Goal: Task Accomplishment & Management: Manage account settings

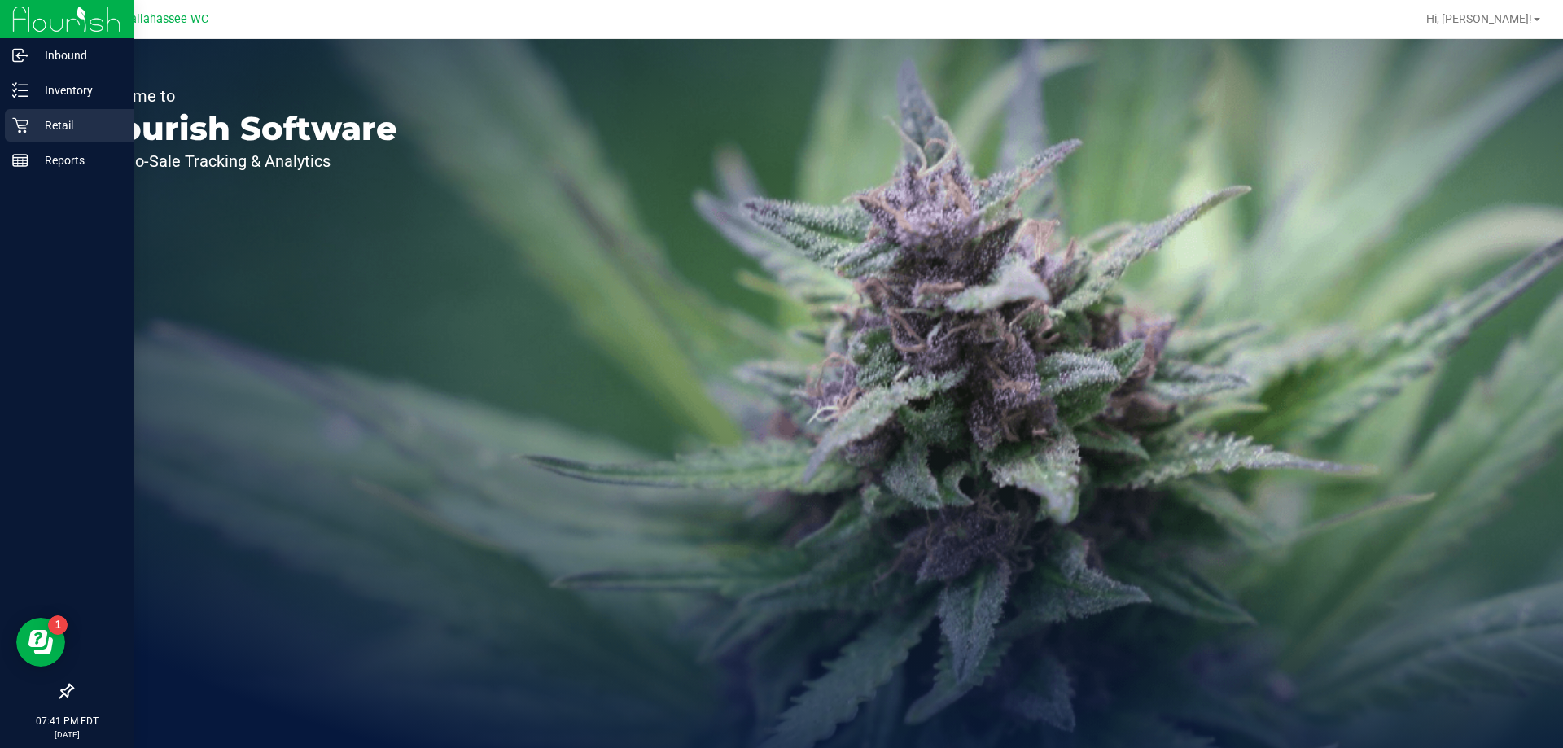
click at [23, 129] on icon at bounding box center [20, 125] width 16 height 16
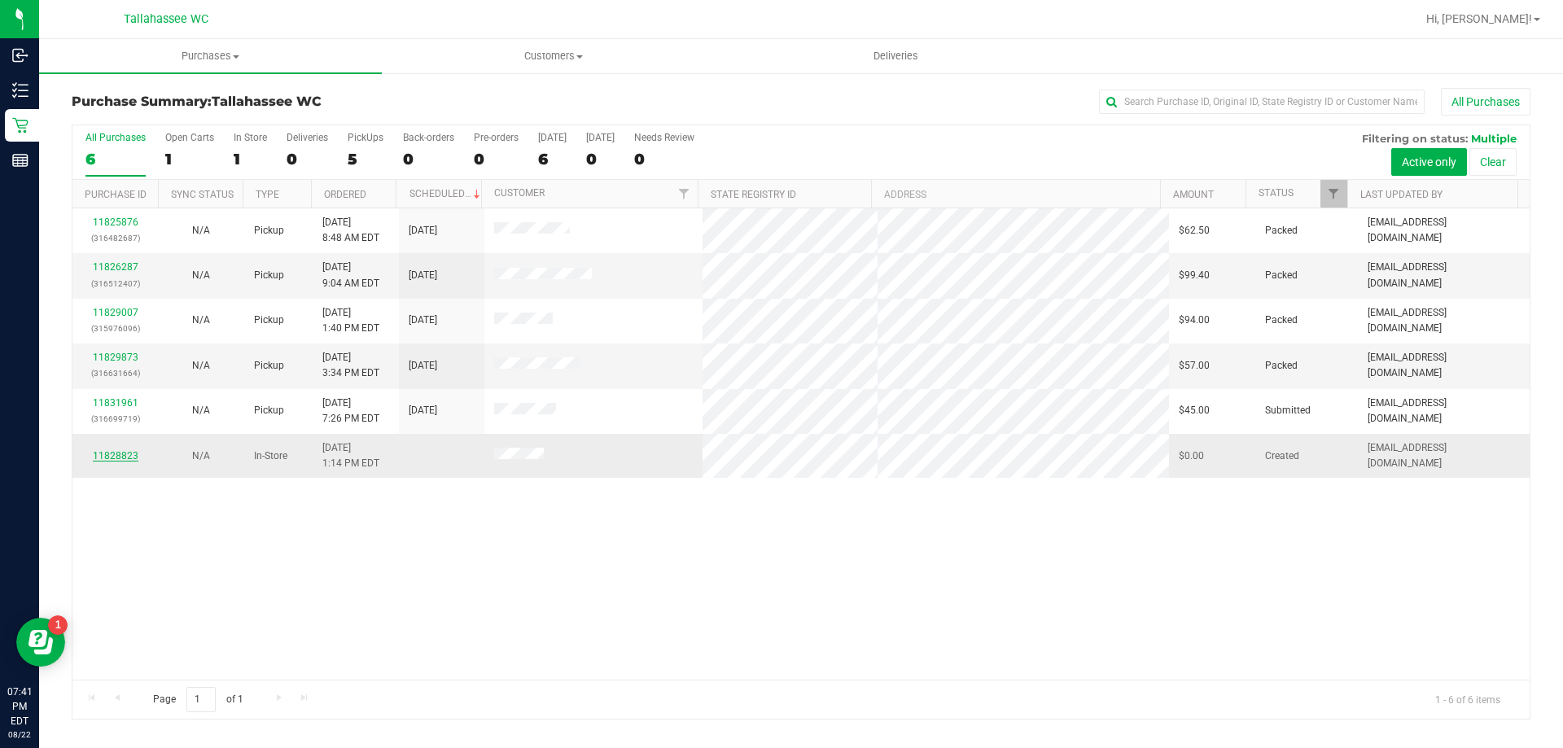
click at [132, 455] on link "11828823" at bounding box center [116, 455] width 46 height 11
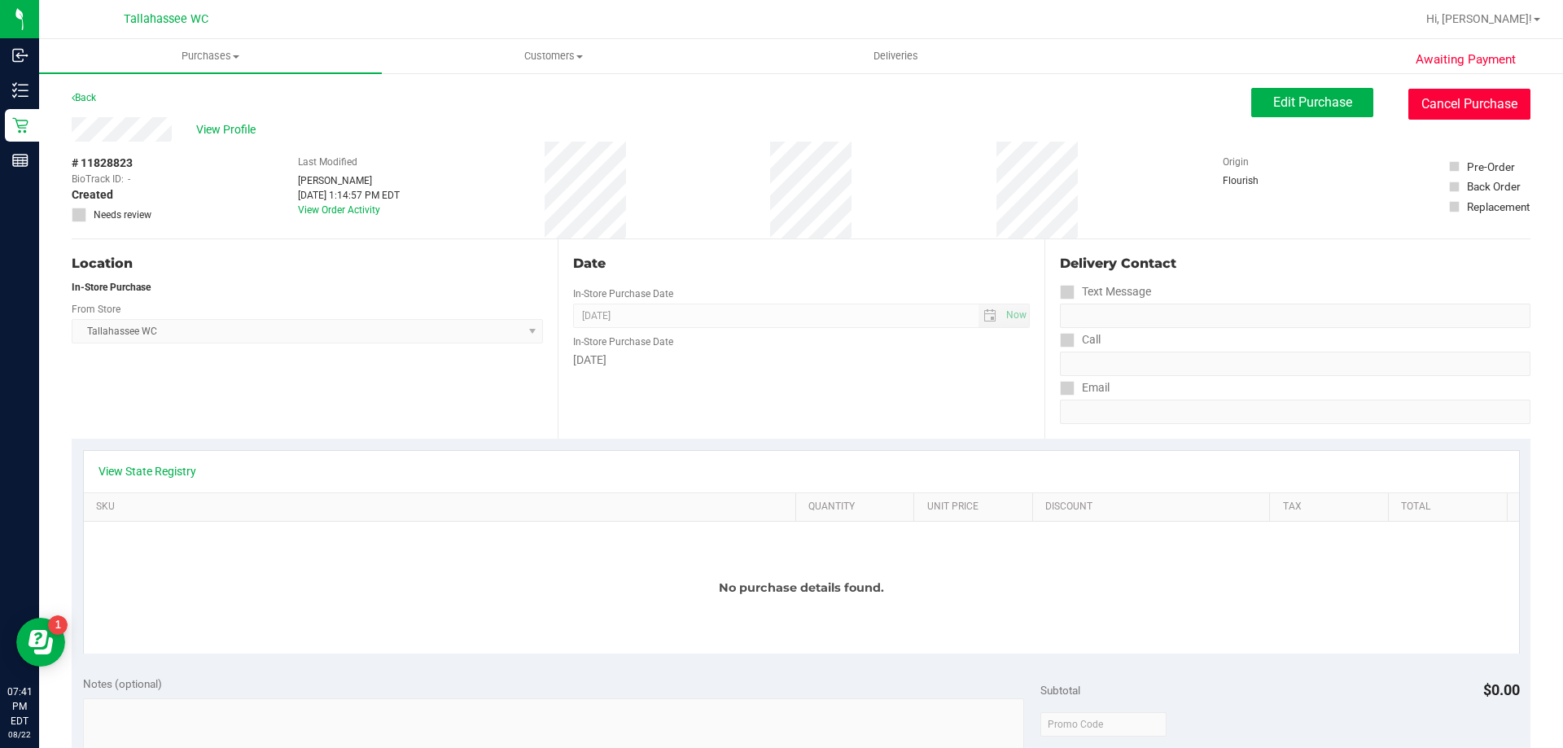
click at [1457, 104] on button "Cancel Purchase" at bounding box center [1469, 104] width 122 height 31
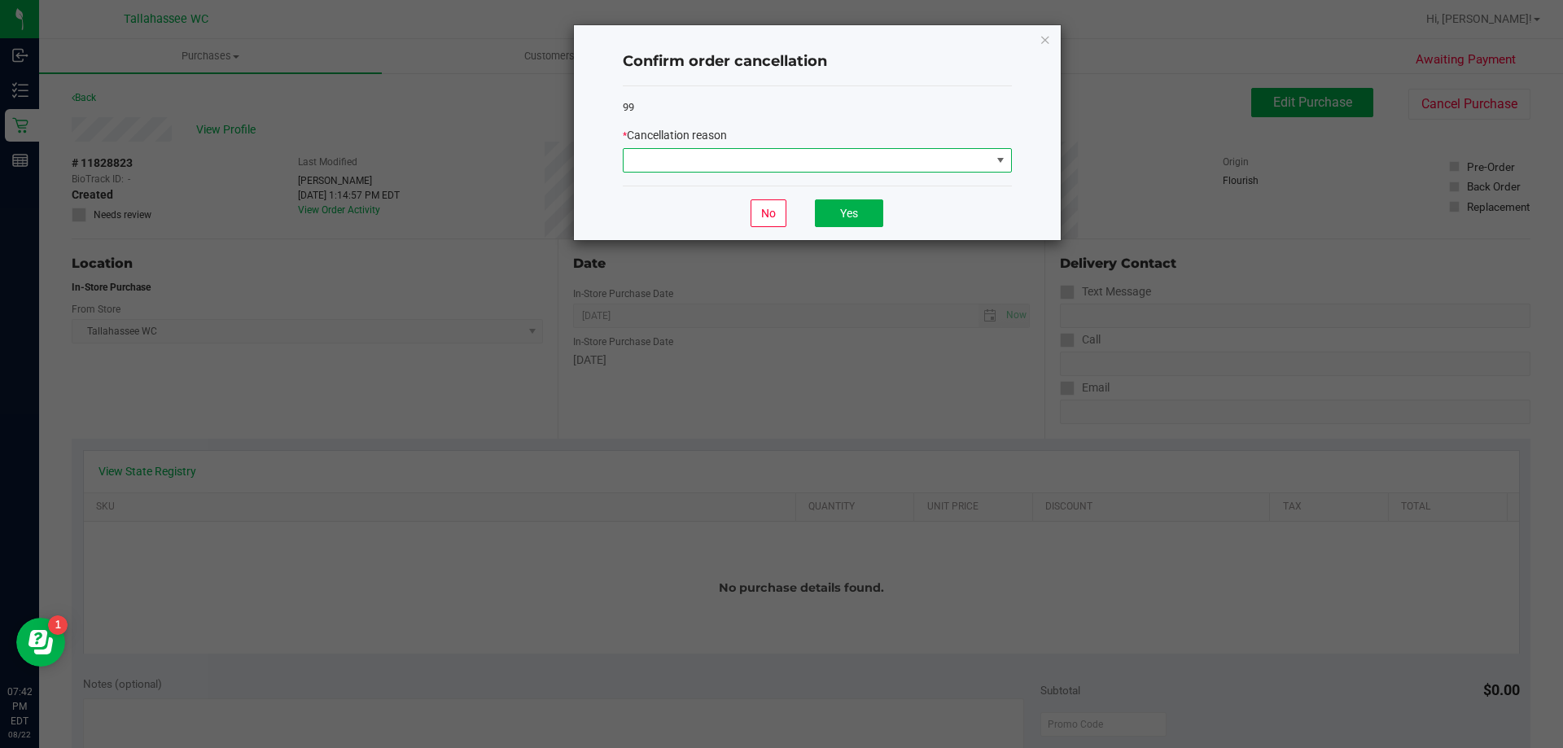
click at [992, 152] on span at bounding box center [1000, 160] width 20 height 23
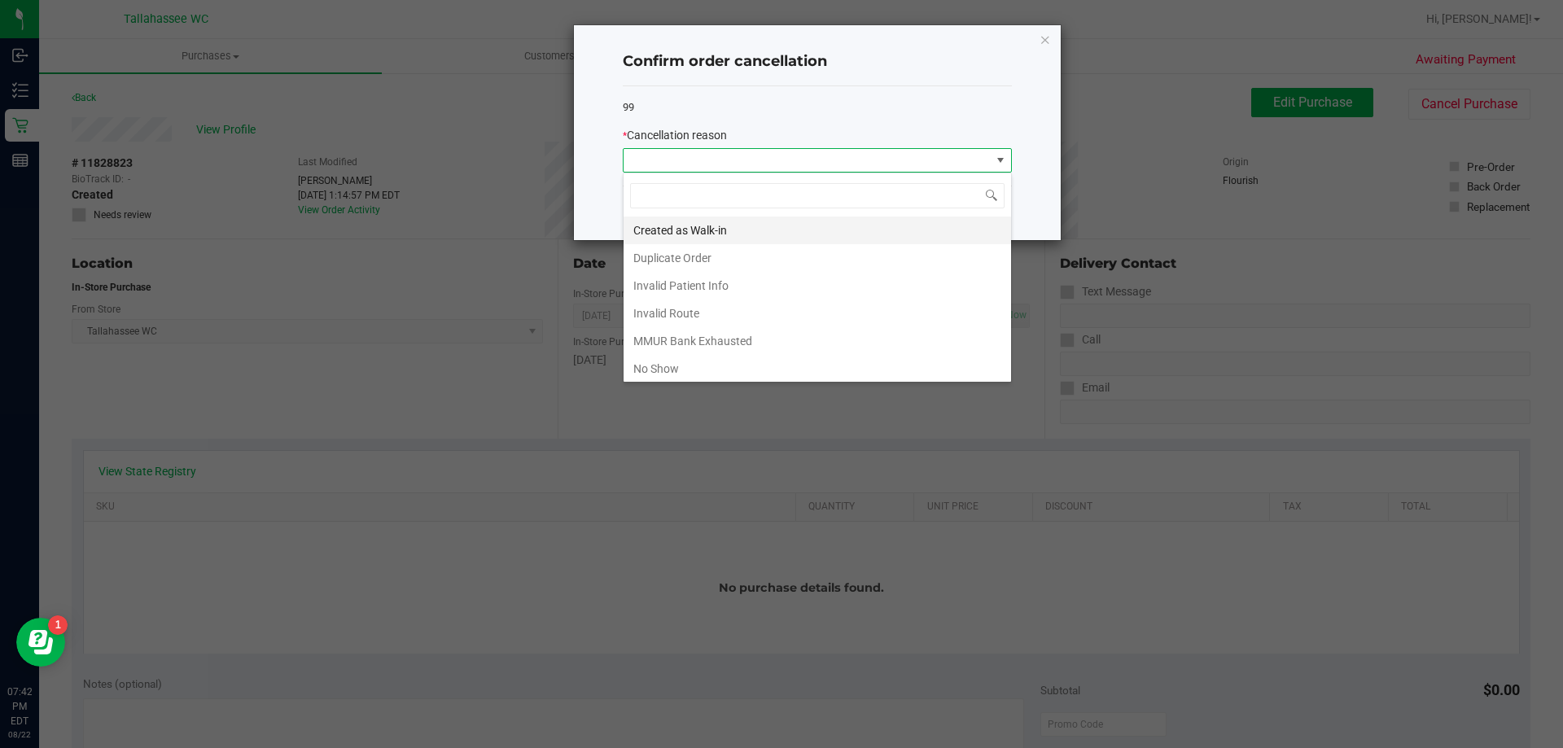
scroll to position [24, 389]
click at [837, 241] on li "Created as Walk-in" at bounding box center [816, 230] width 387 height 28
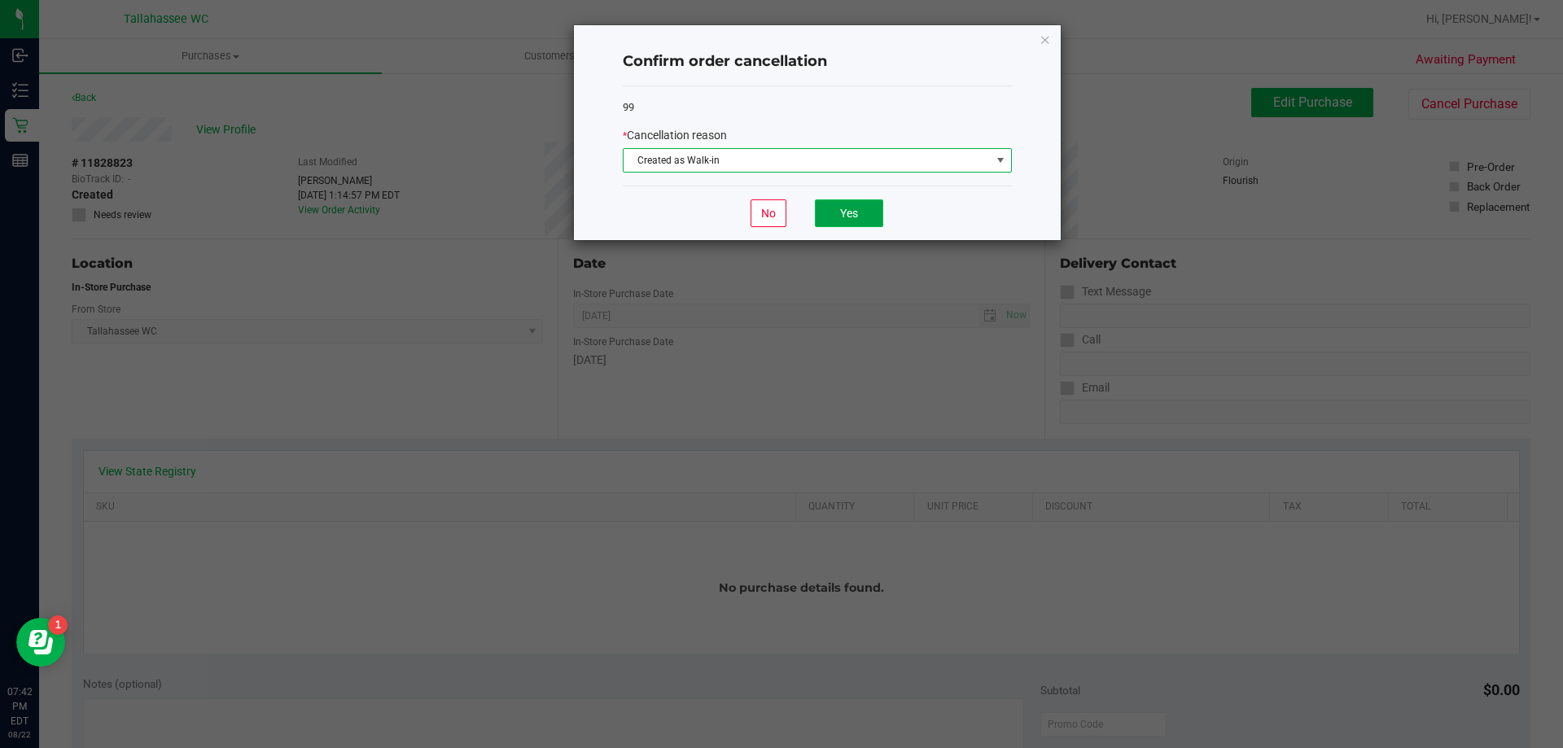
click at [846, 222] on button "Yes" at bounding box center [849, 213] width 68 height 28
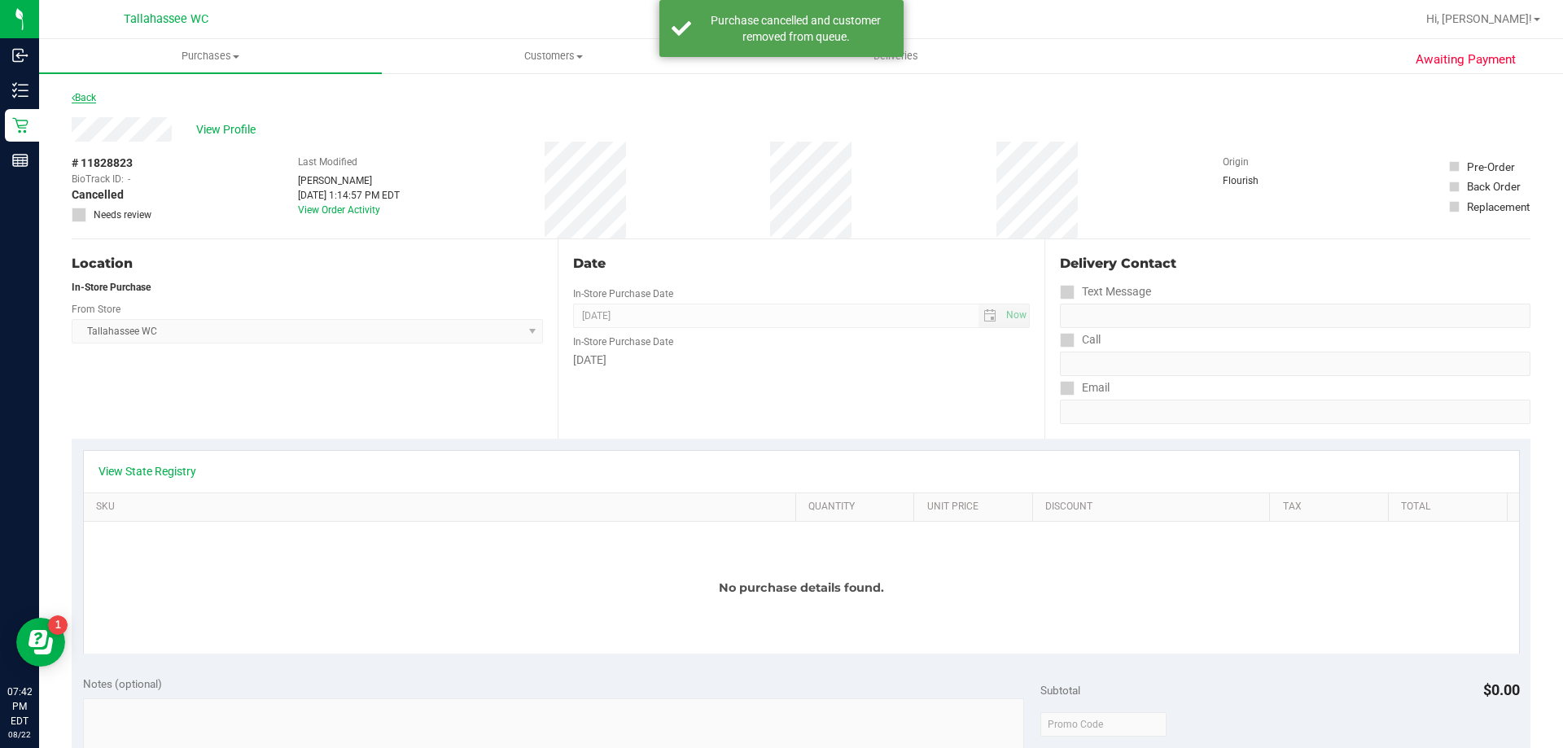
click at [85, 98] on link "Back" at bounding box center [84, 97] width 24 height 11
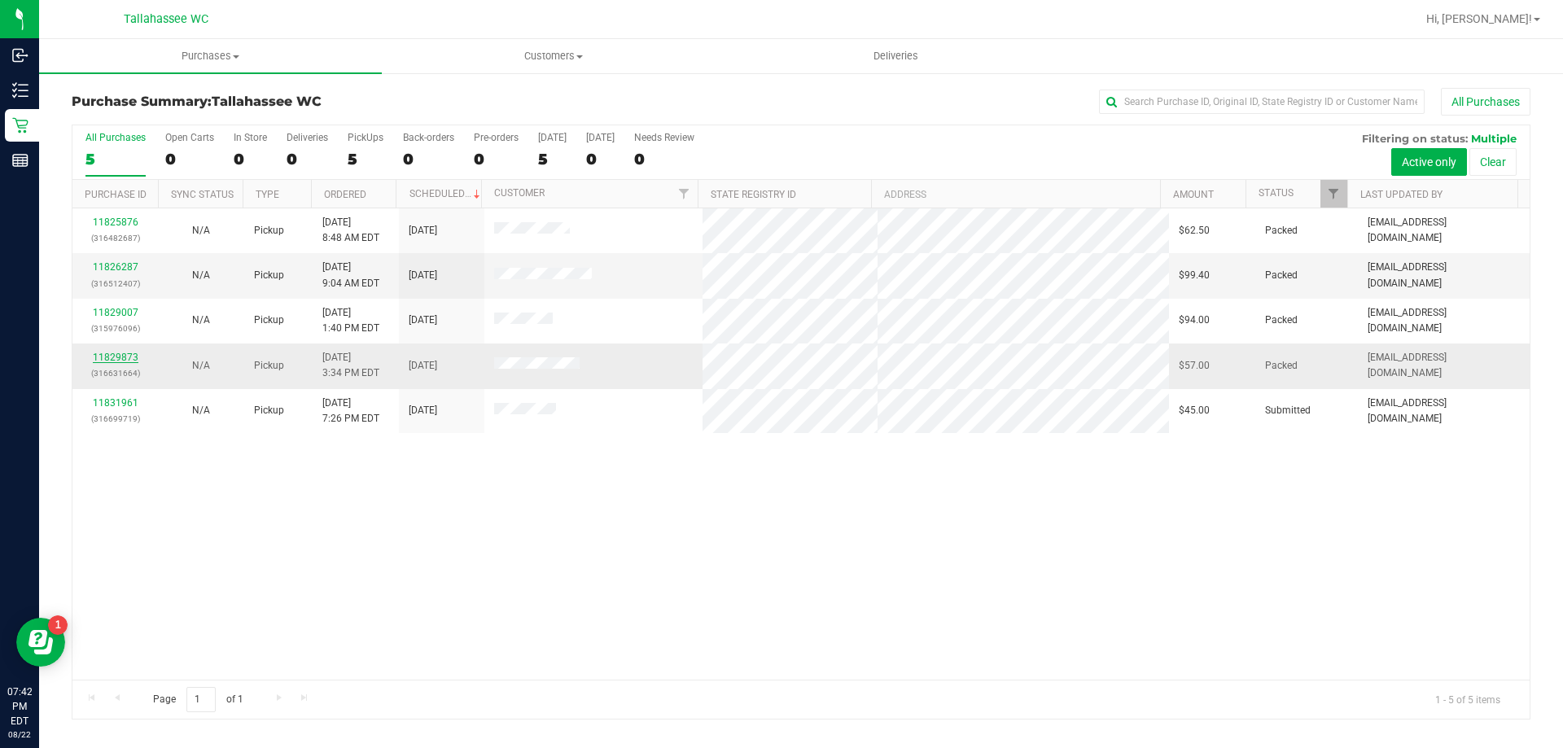
click at [129, 360] on link "11829873" at bounding box center [116, 357] width 46 height 11
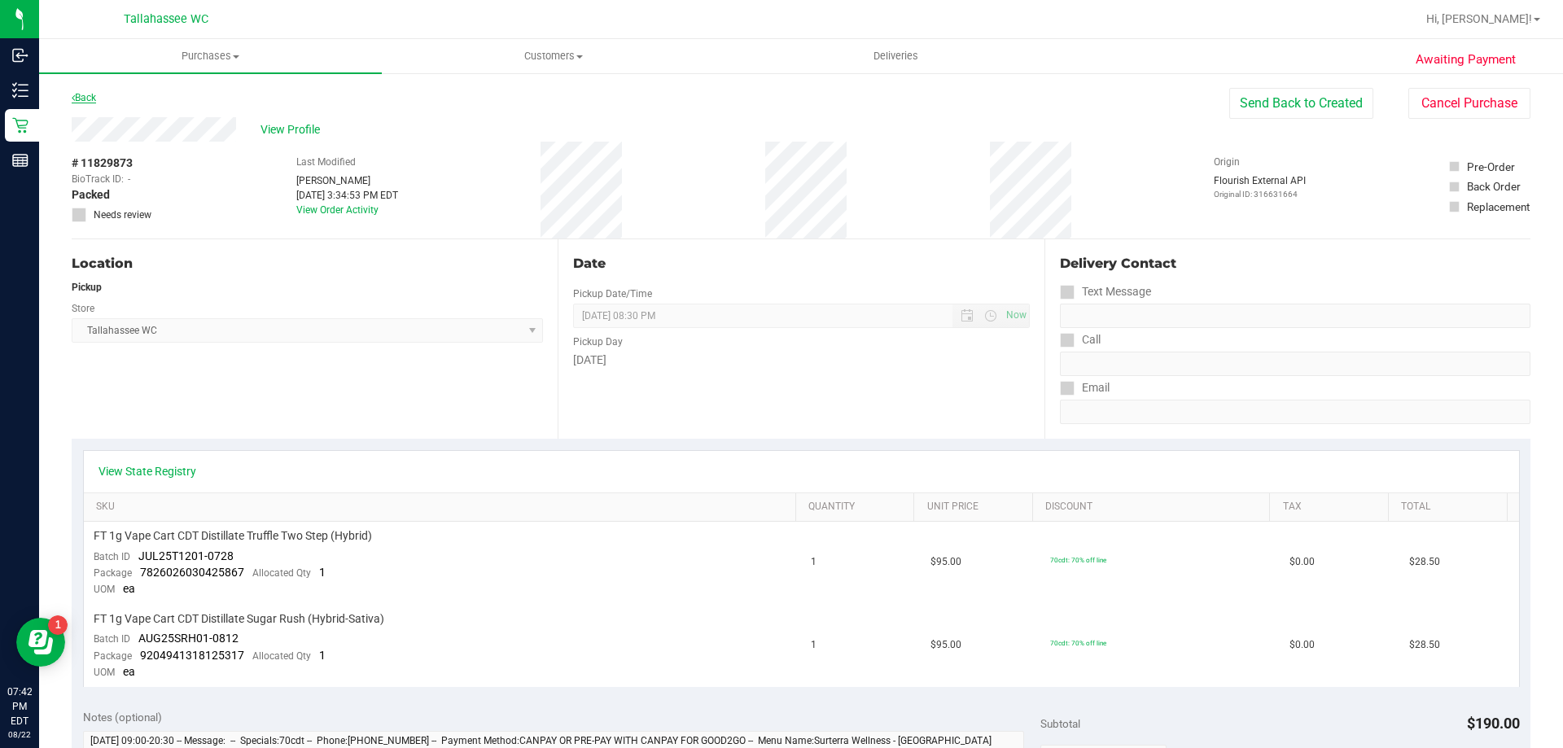
click at [96, 101] on link "Back" at bounding box center [84, 97] width 24 height 11
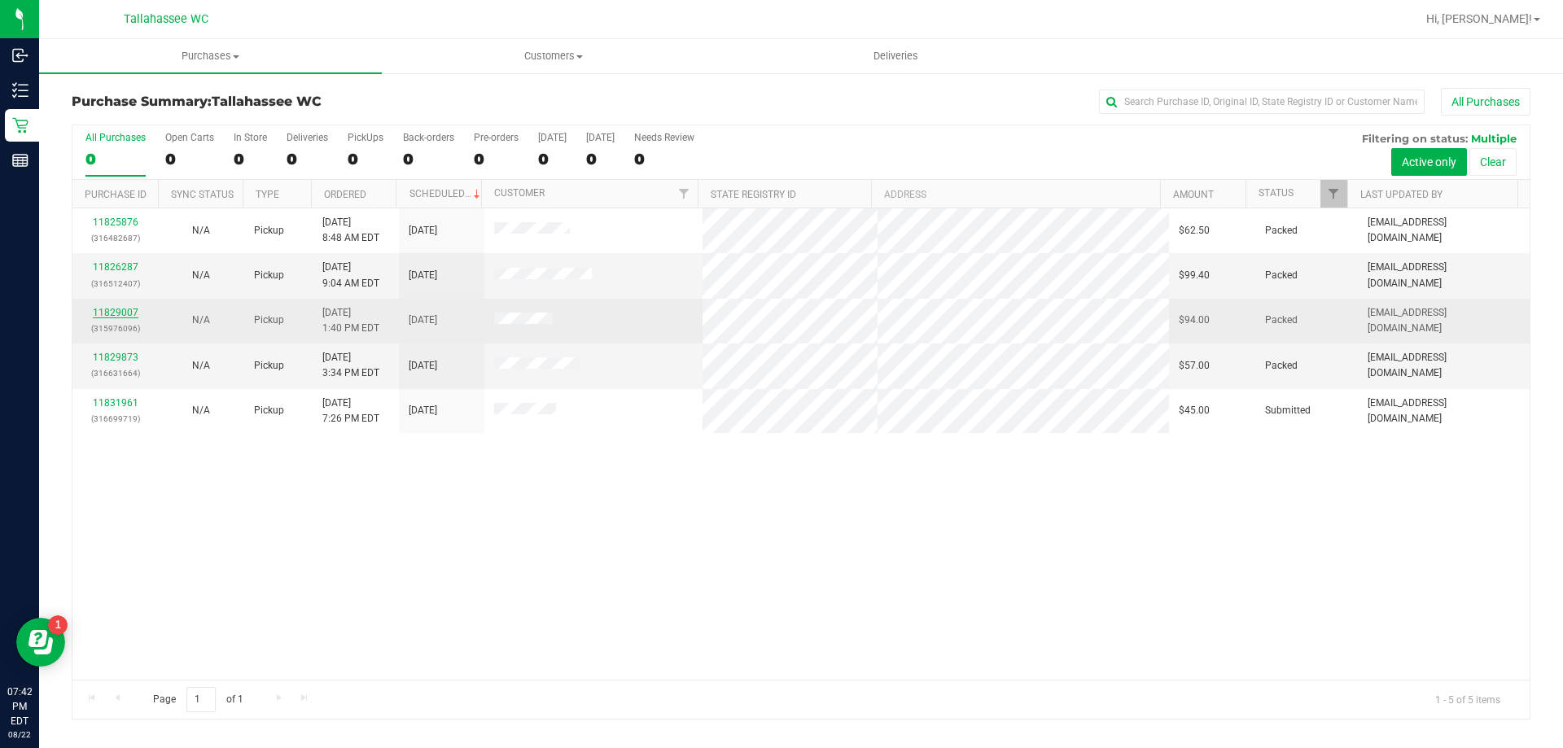
click at [133, 312] on link "11829007" at bounding box center [116, 312] width 46 height 11
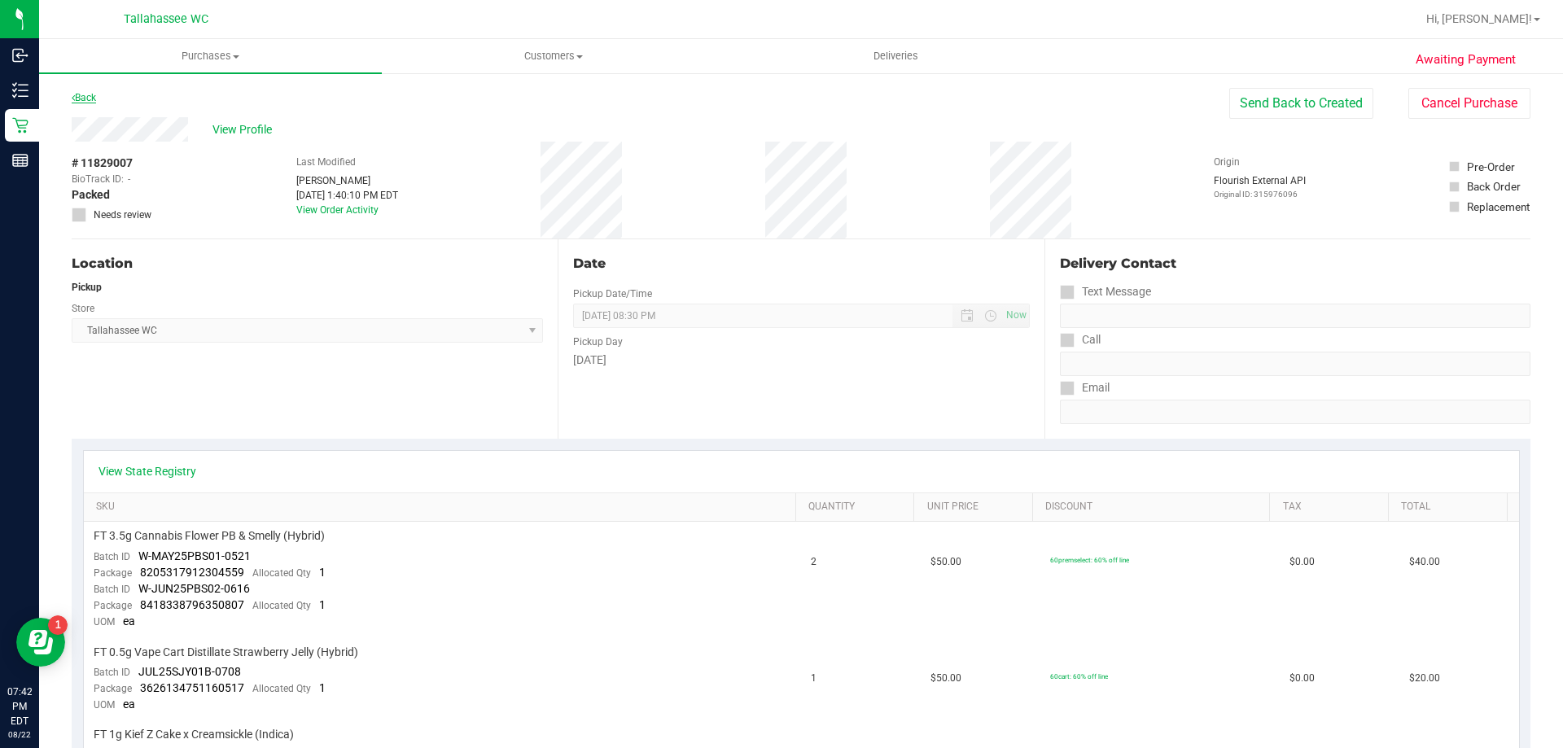
click at [91, 101] on link "Back" at bounding box center [84, 97] width 24 height 11
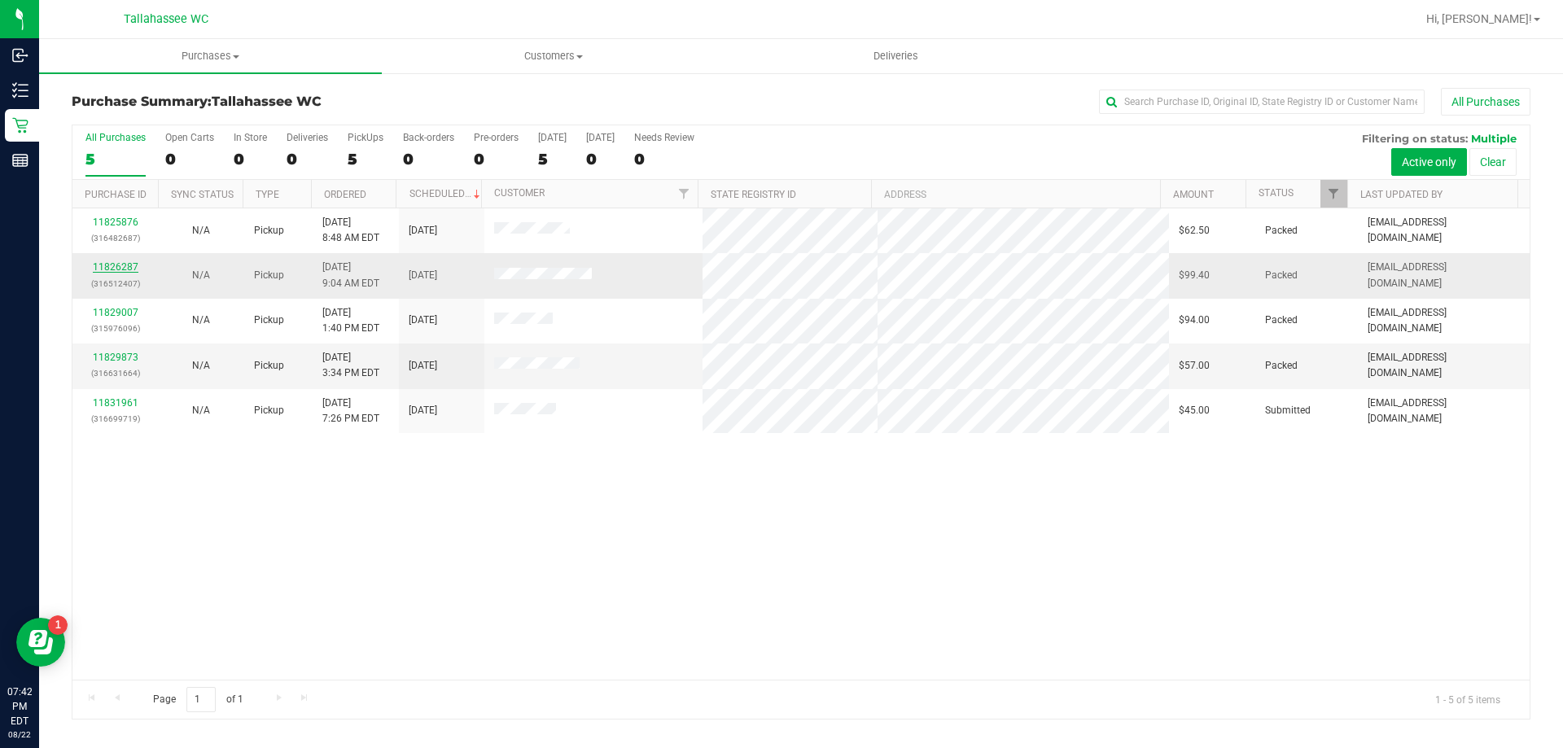
click at [123, 265] on link "11826287" at bounding box center [116, 266] width 46 height 11
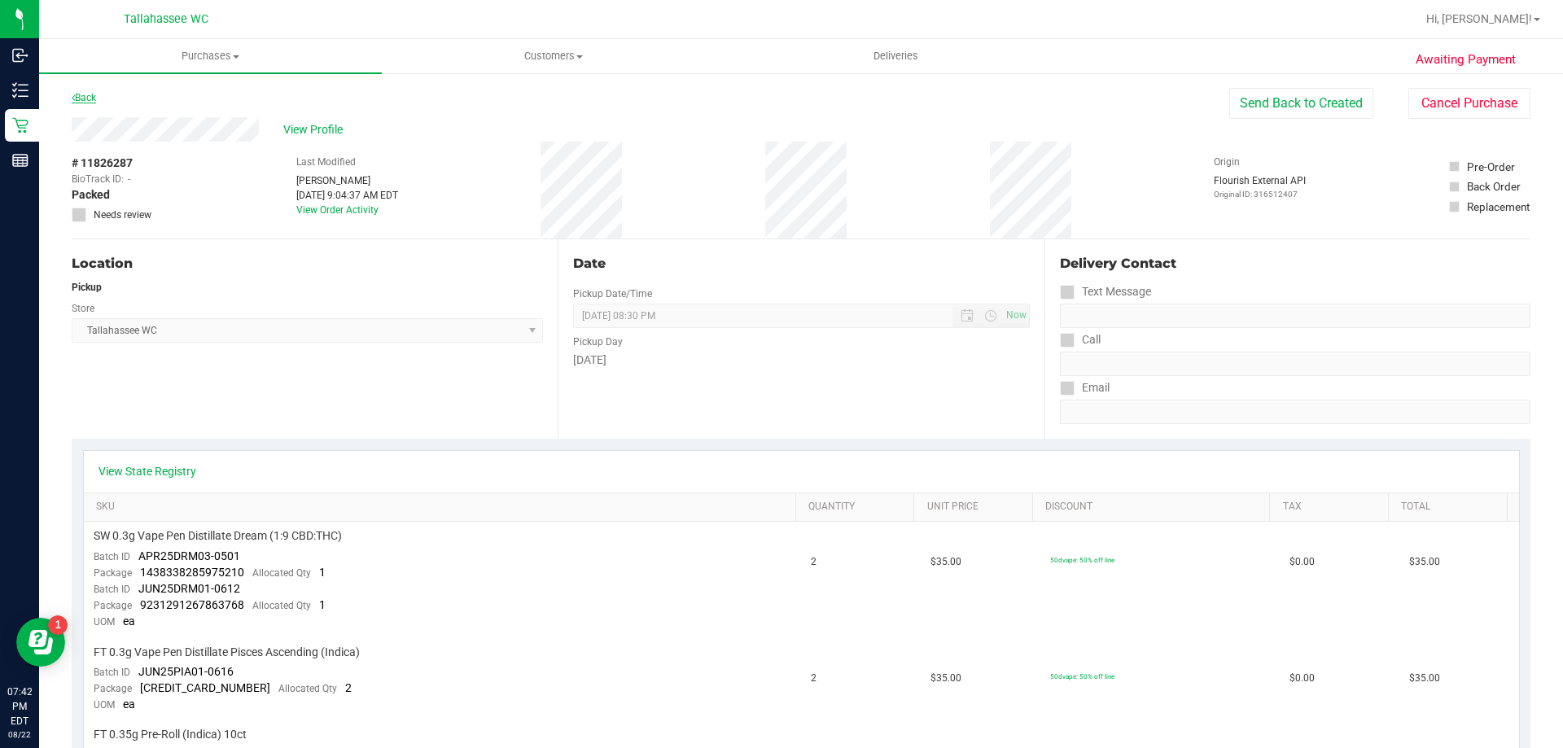
click at [96, 97] on link "Back" at bounding box center [84, 97] width 24 height 11
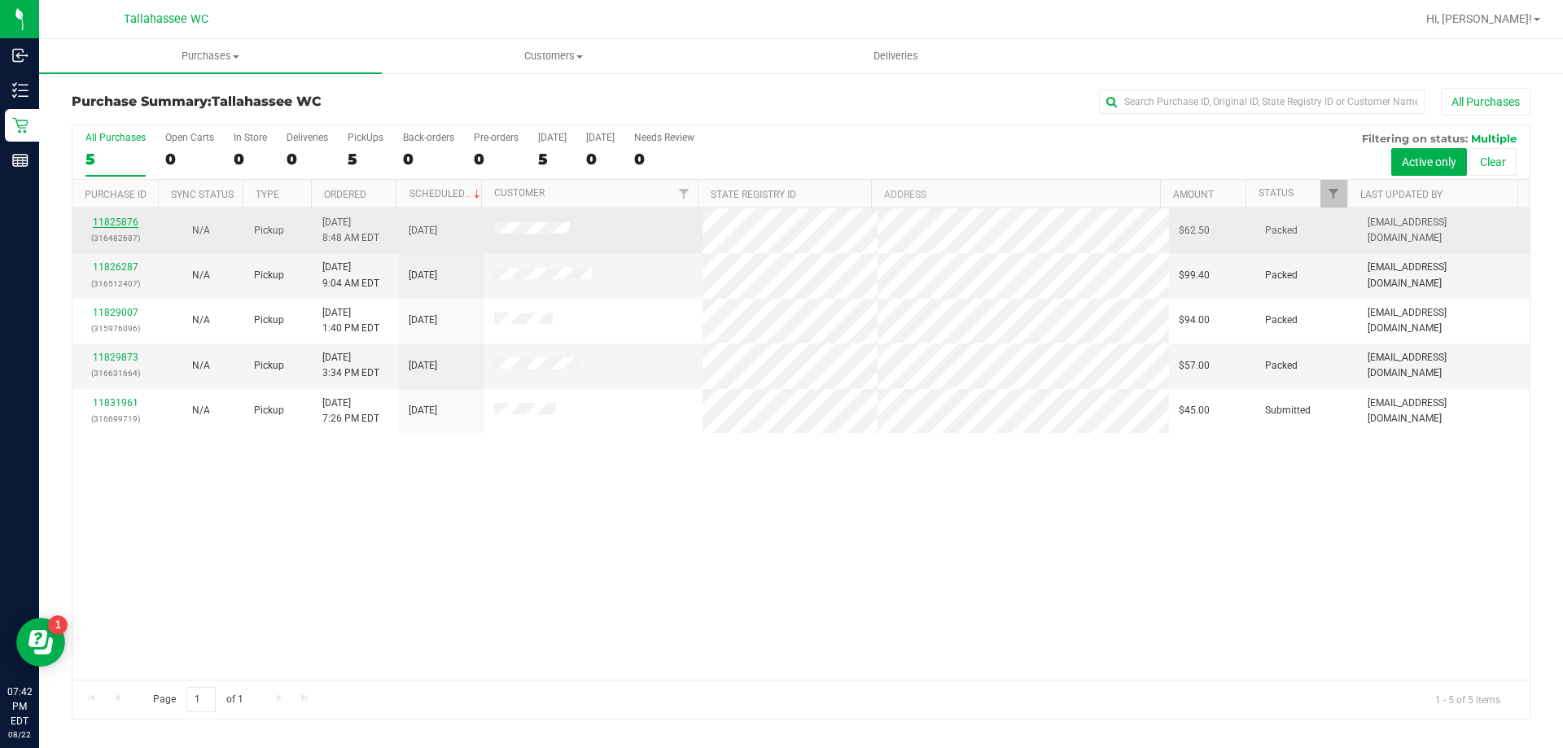
click at [116, 224] on link "11825876" at bounding box center [116, 221] width 46 height 11
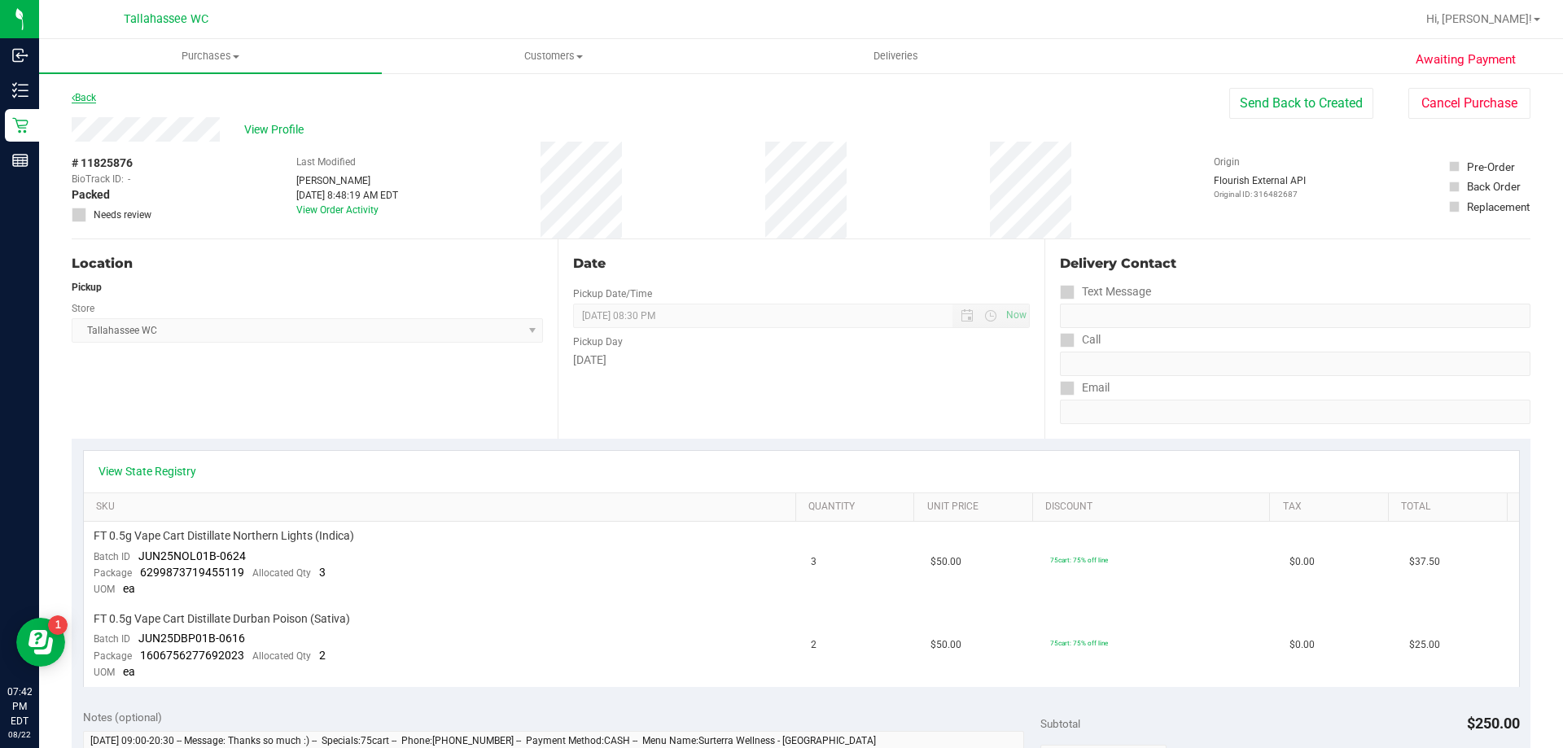
click at [87, 99] on link "Back" at bounding box center [84, 97] width 24 height 11
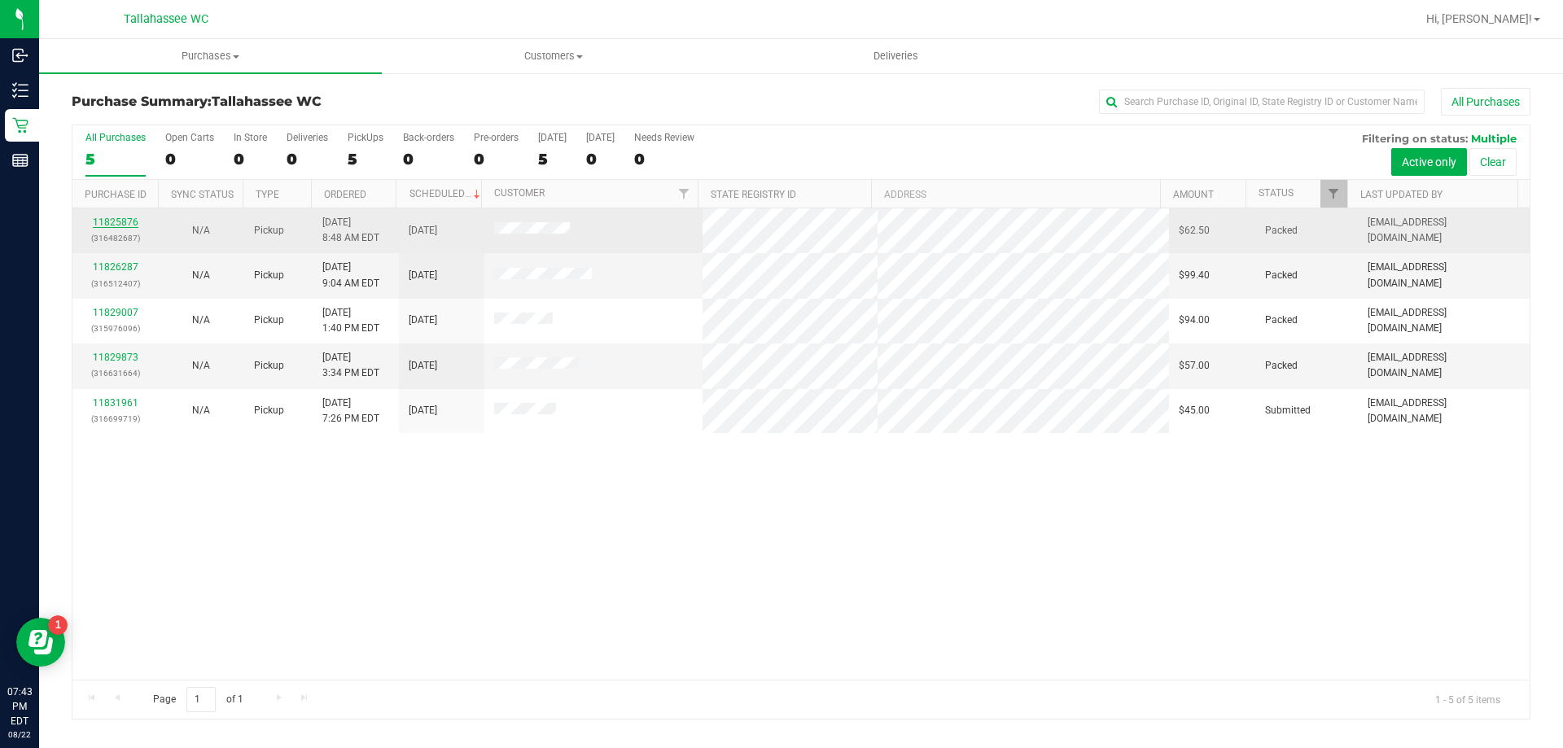
click at [125, 224] on link "11825876" at bounding box center [116, 221] width 46 height 11
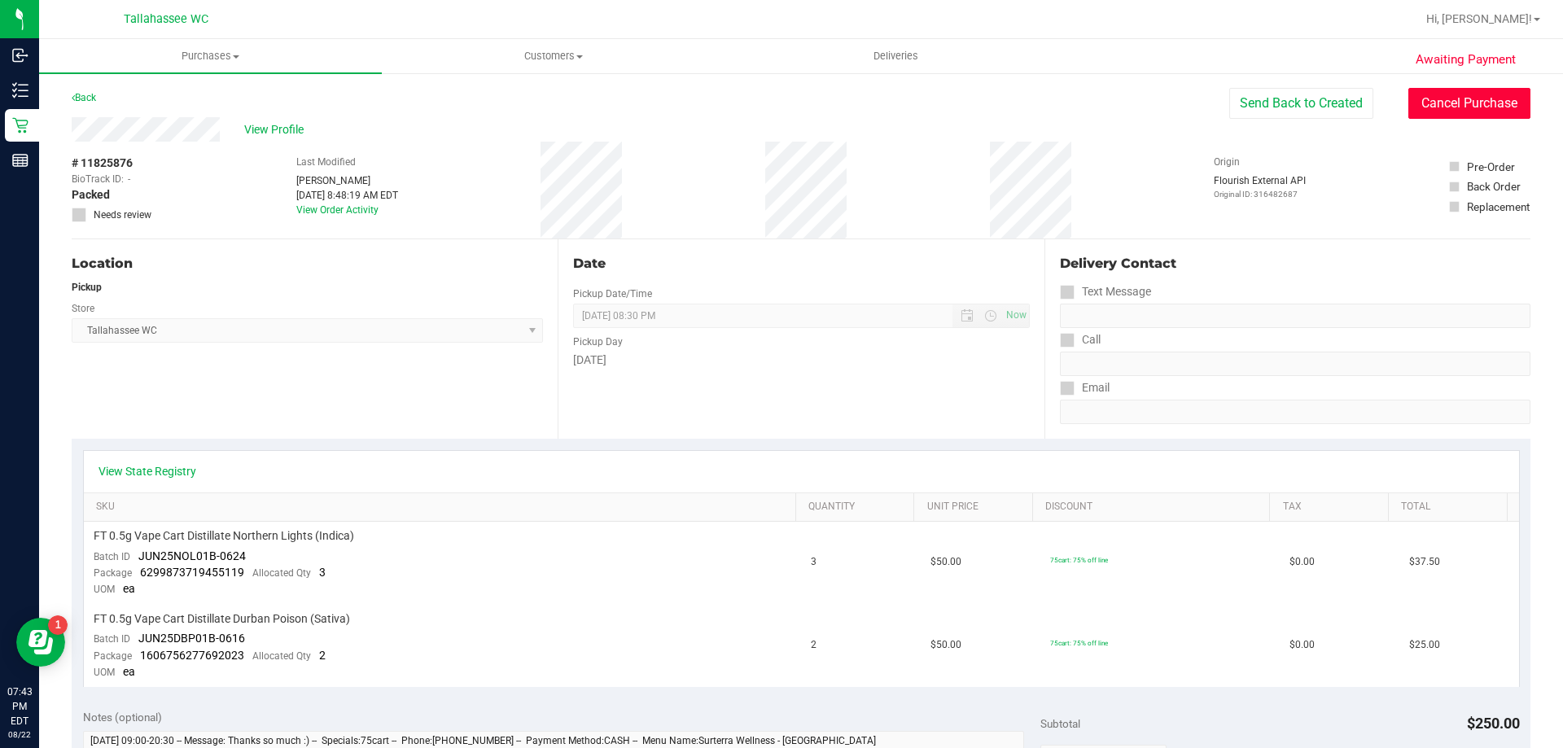
click at [1432, 89] on button "Cancel Purchase" at bounding box center [1469, 103] width 122 height 31
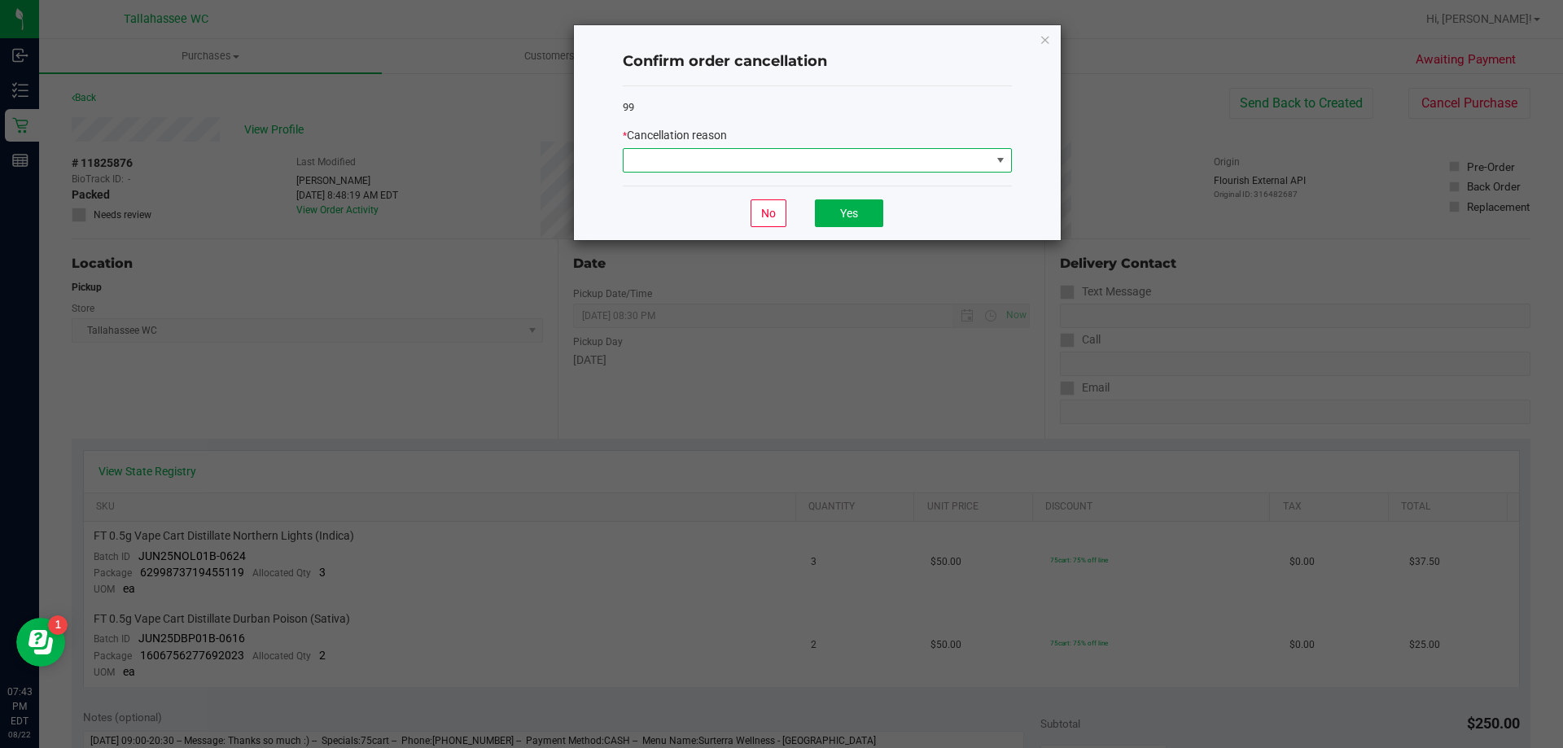
click at [994, 166] on span at bounding box center [1000, 160] width 13 height 13
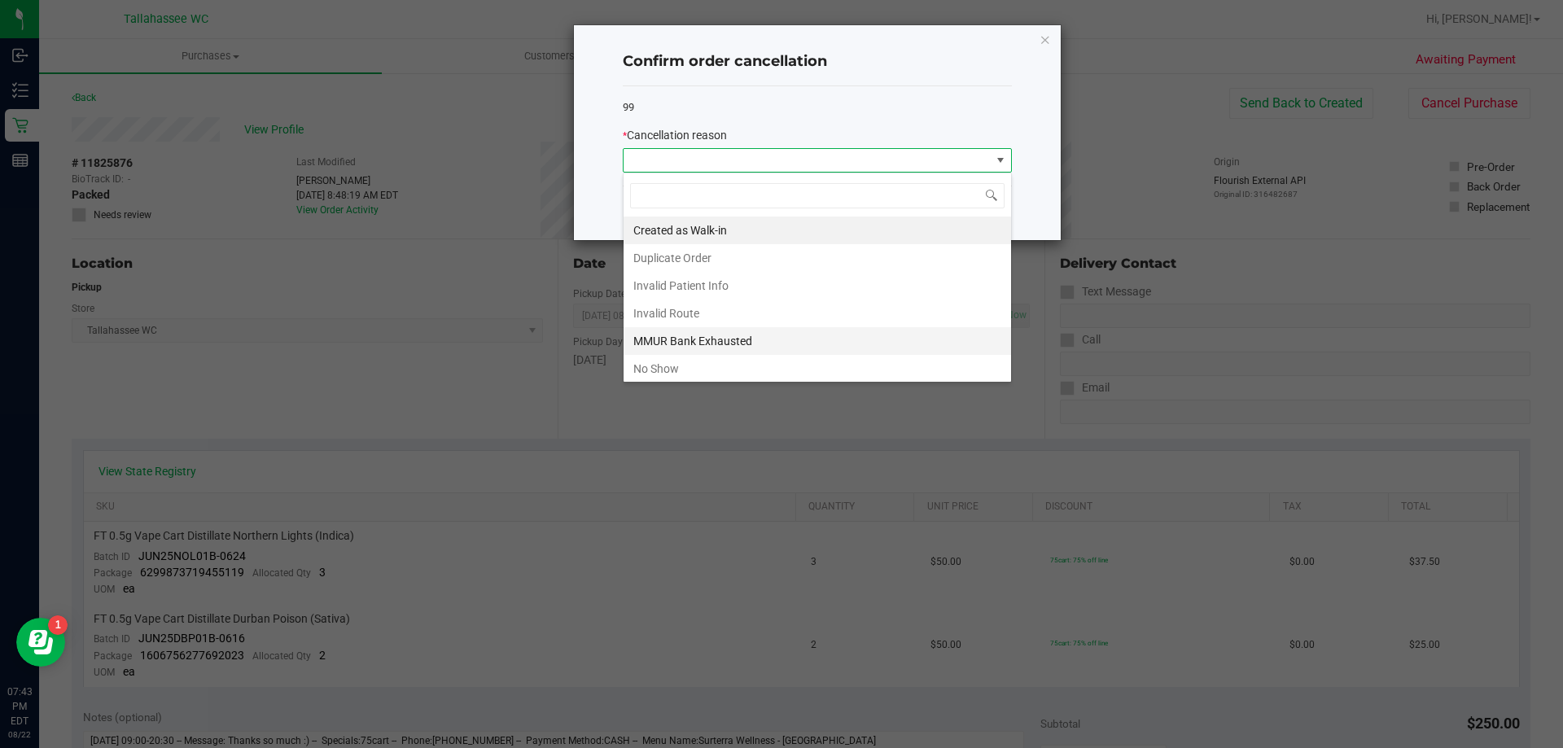
scroll to position [24, 389]
click at [749, 374] on li "No Show" at bounding box center [816, 369] width 387 height 28
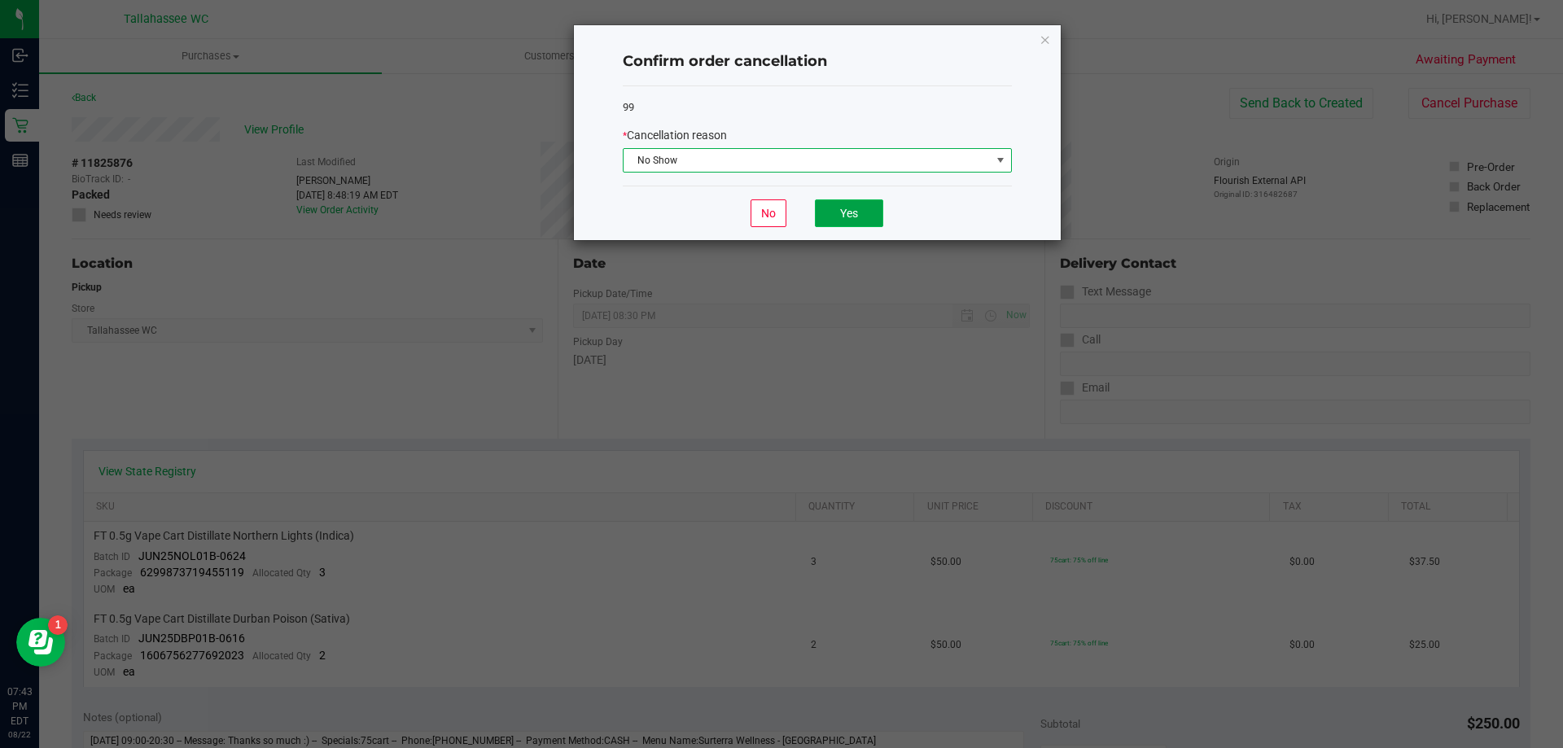
click at [855, 212] on button "Yes" at bounding box center [849, 213] width 68 height 28
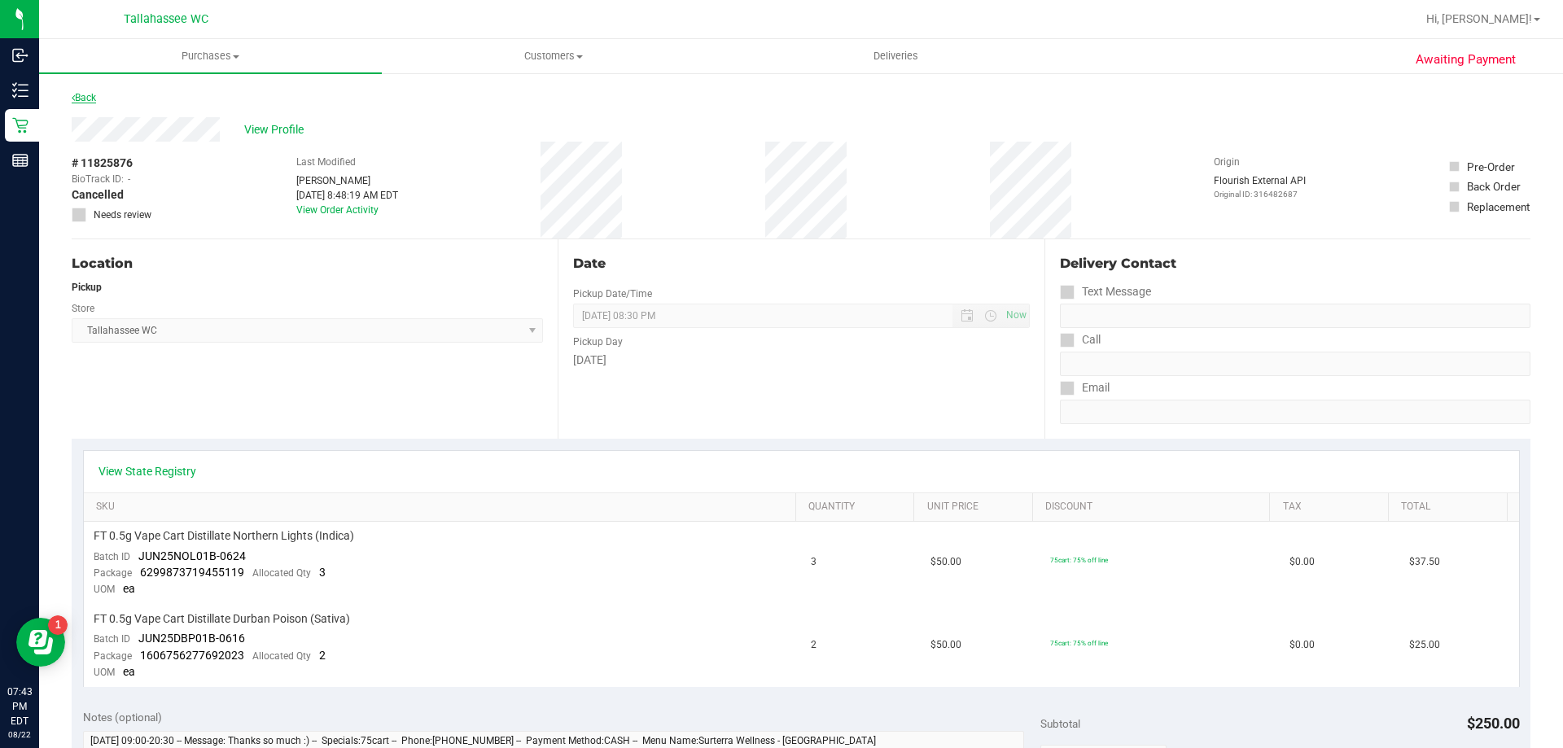
click at [87, 99] on link "Back" at bounding box center [84, 97] width 24 height 11
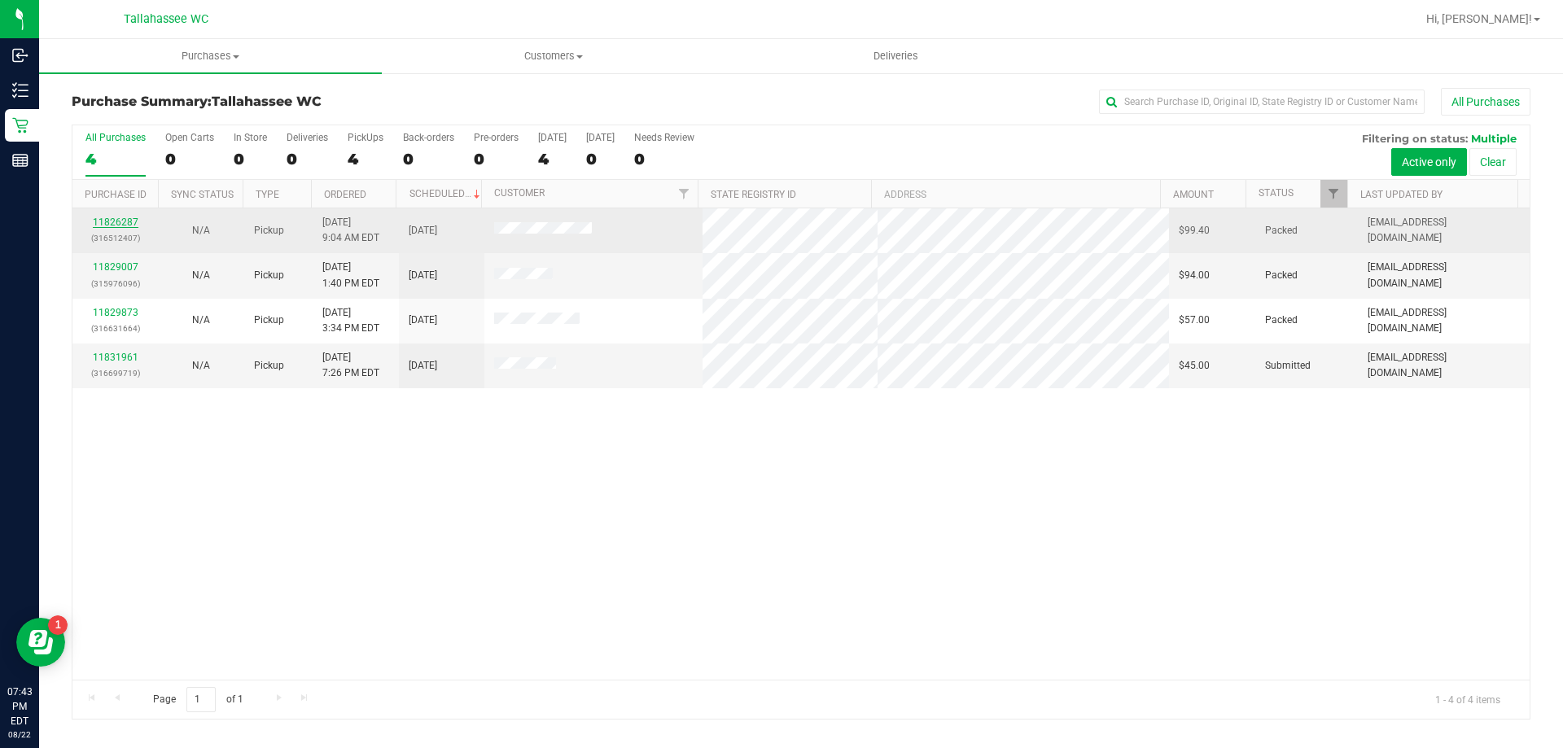
click at [132, 224] on link "11826287" at bounding box center [116, 221] width 46 height 11
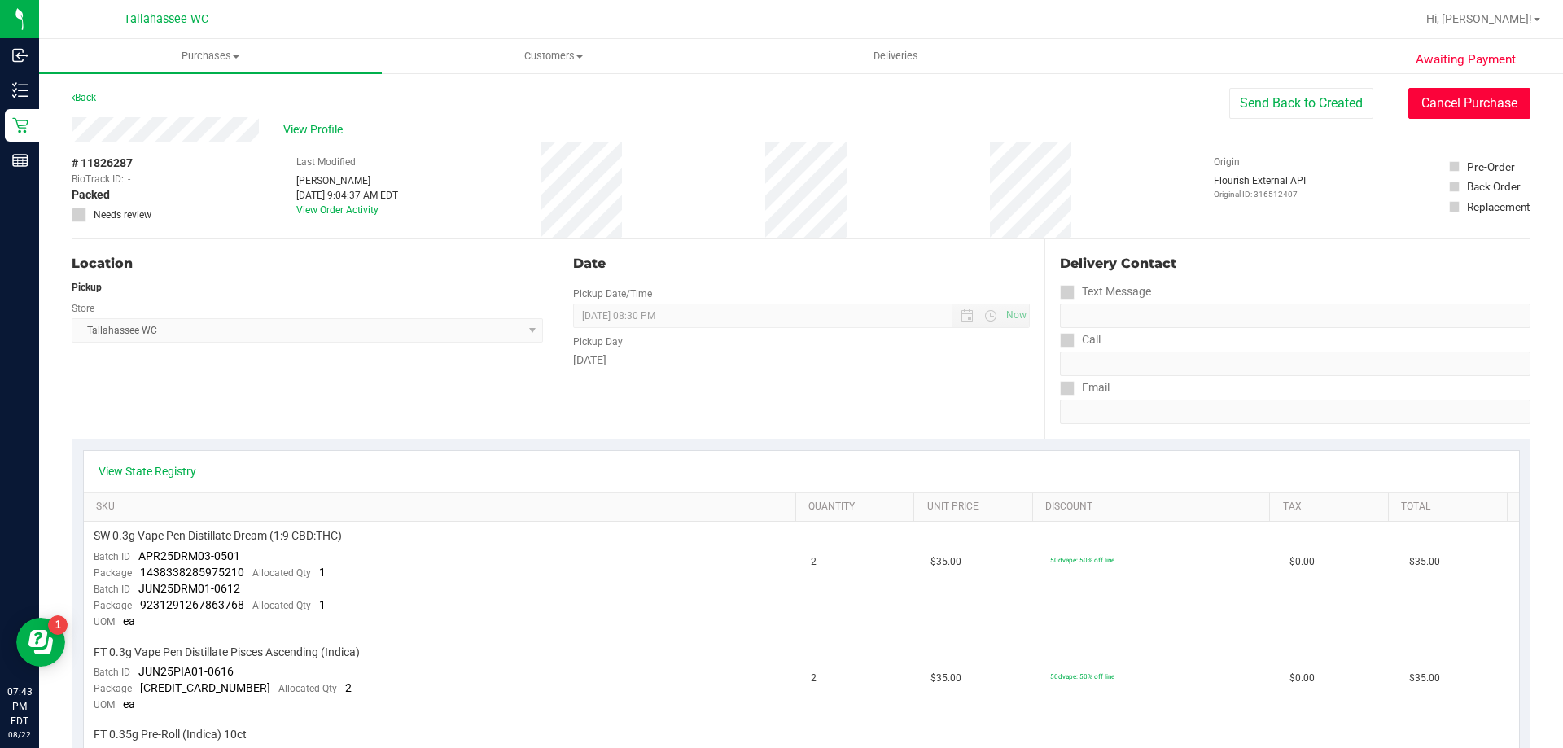
click at [1416, 107] on button "Cancel Purchase" at bounding box center [1469, 103] width 122 height 31
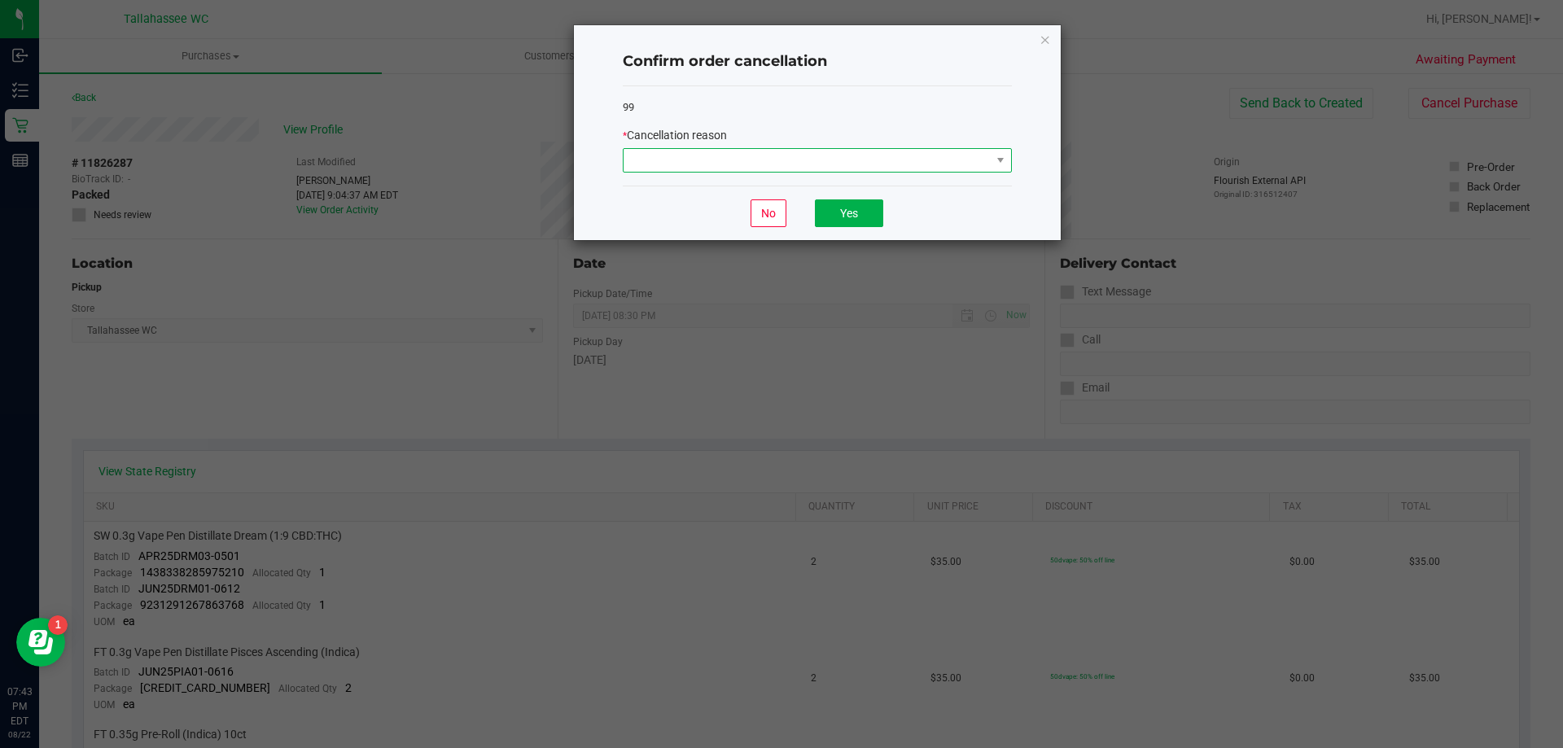
click at [978, 164] on span at bounding box center [806, 160] width 367 height 23
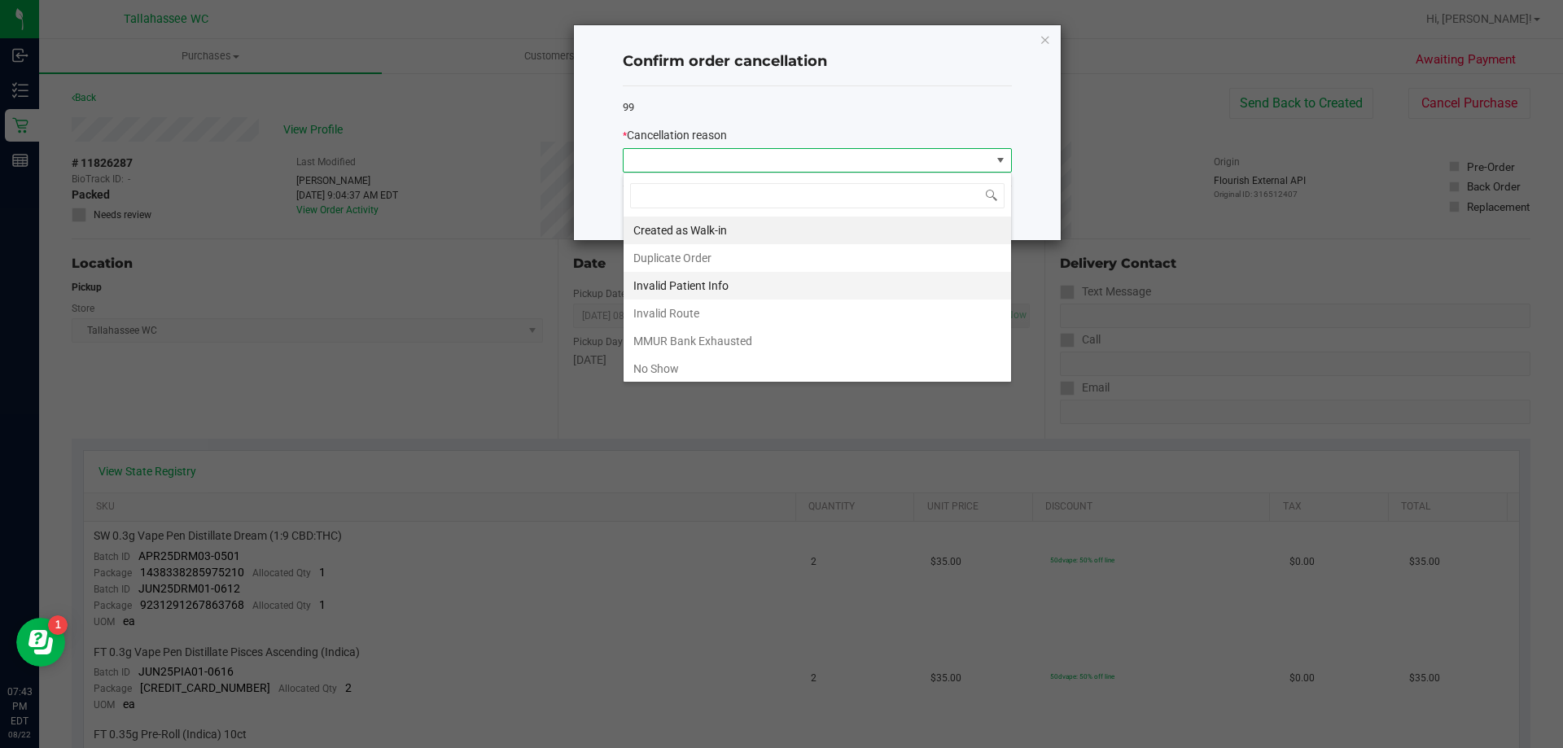
scroll to position [24, 389]
click at [828, 368] on li "No Show" at bounding box center [816, 369] width 387 height 28
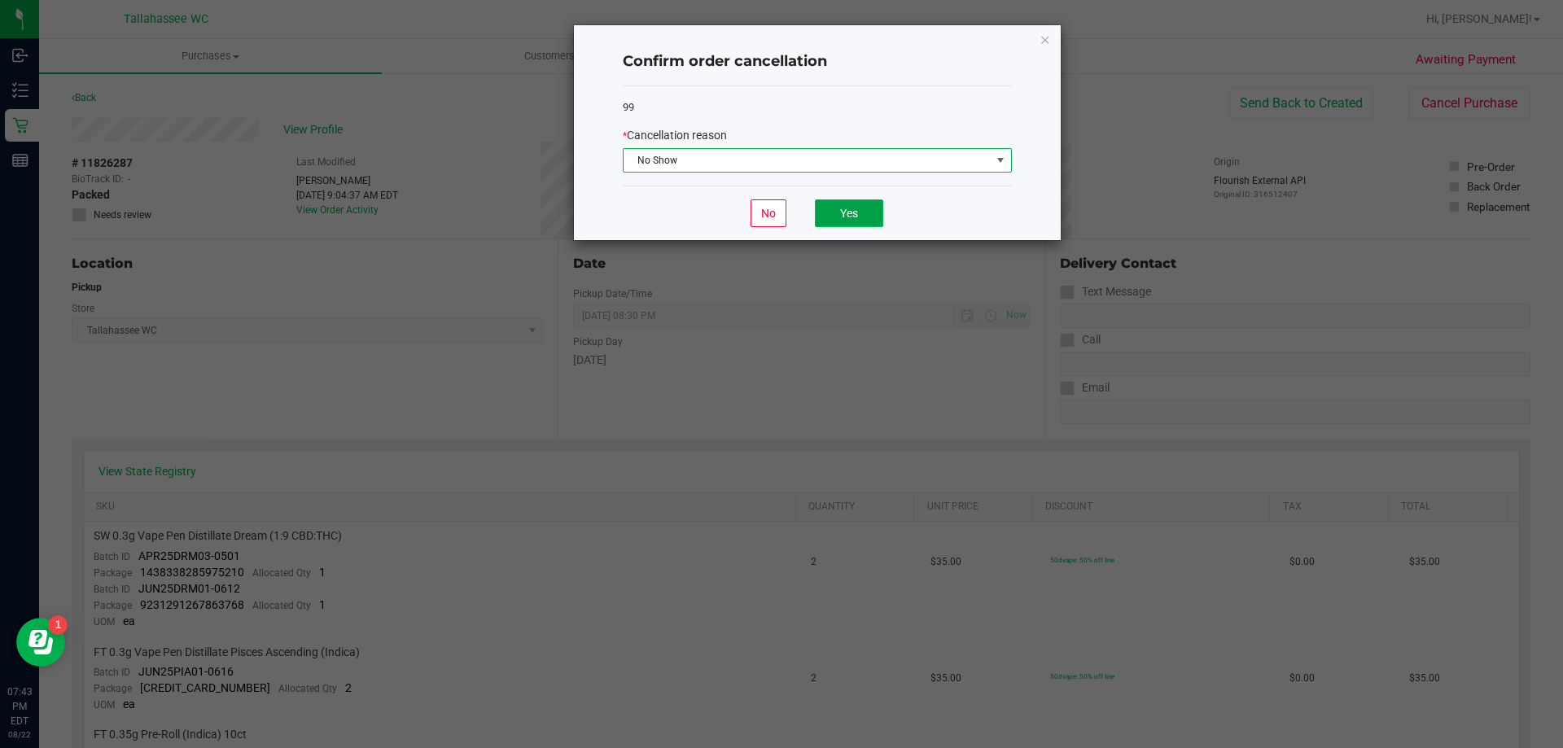
click at [854, 216] on button "Yes" at bounding box center [849, 213] width 68 height 28
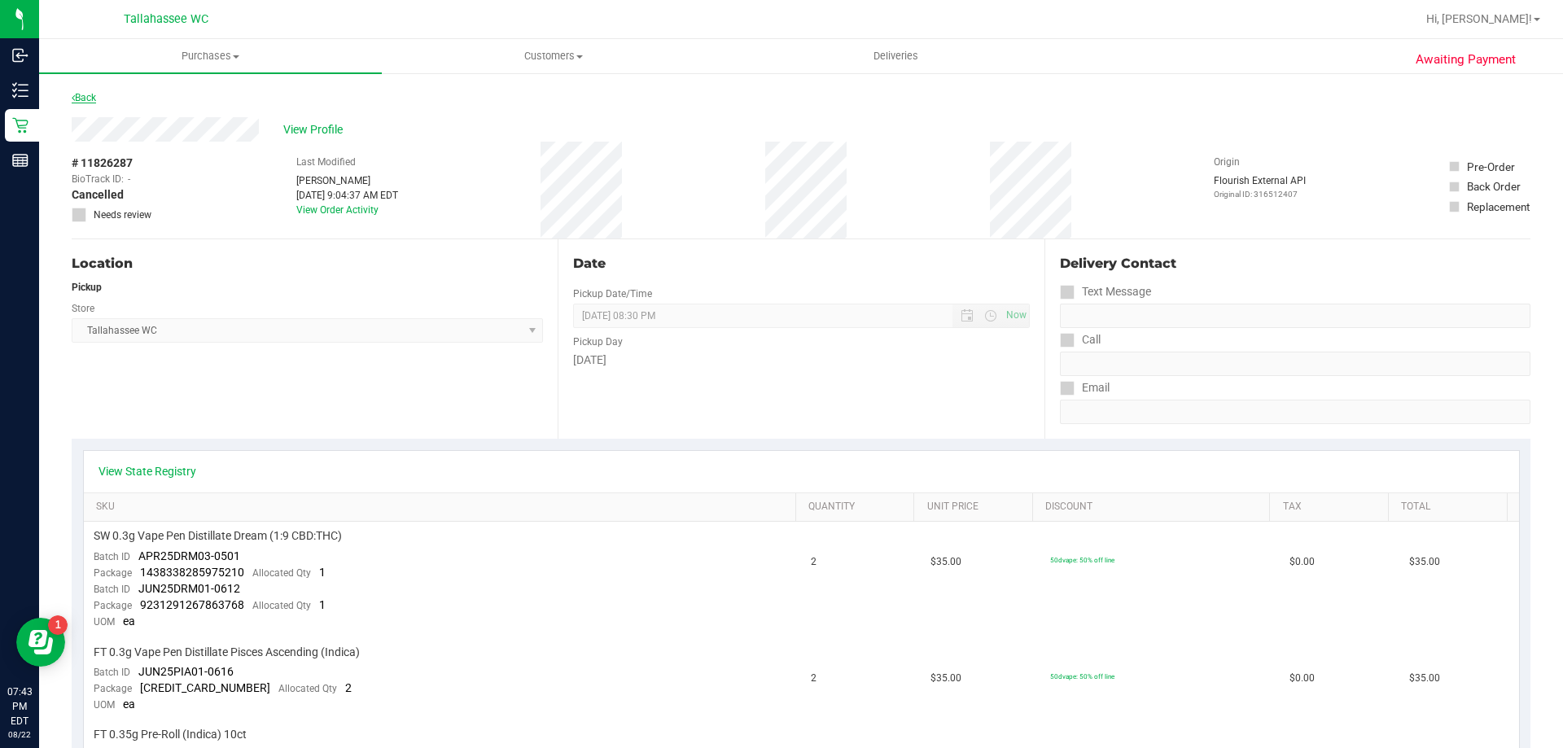
click at [95, 98] on link "Back" at bounding box center [84, 97] width 24 height 11
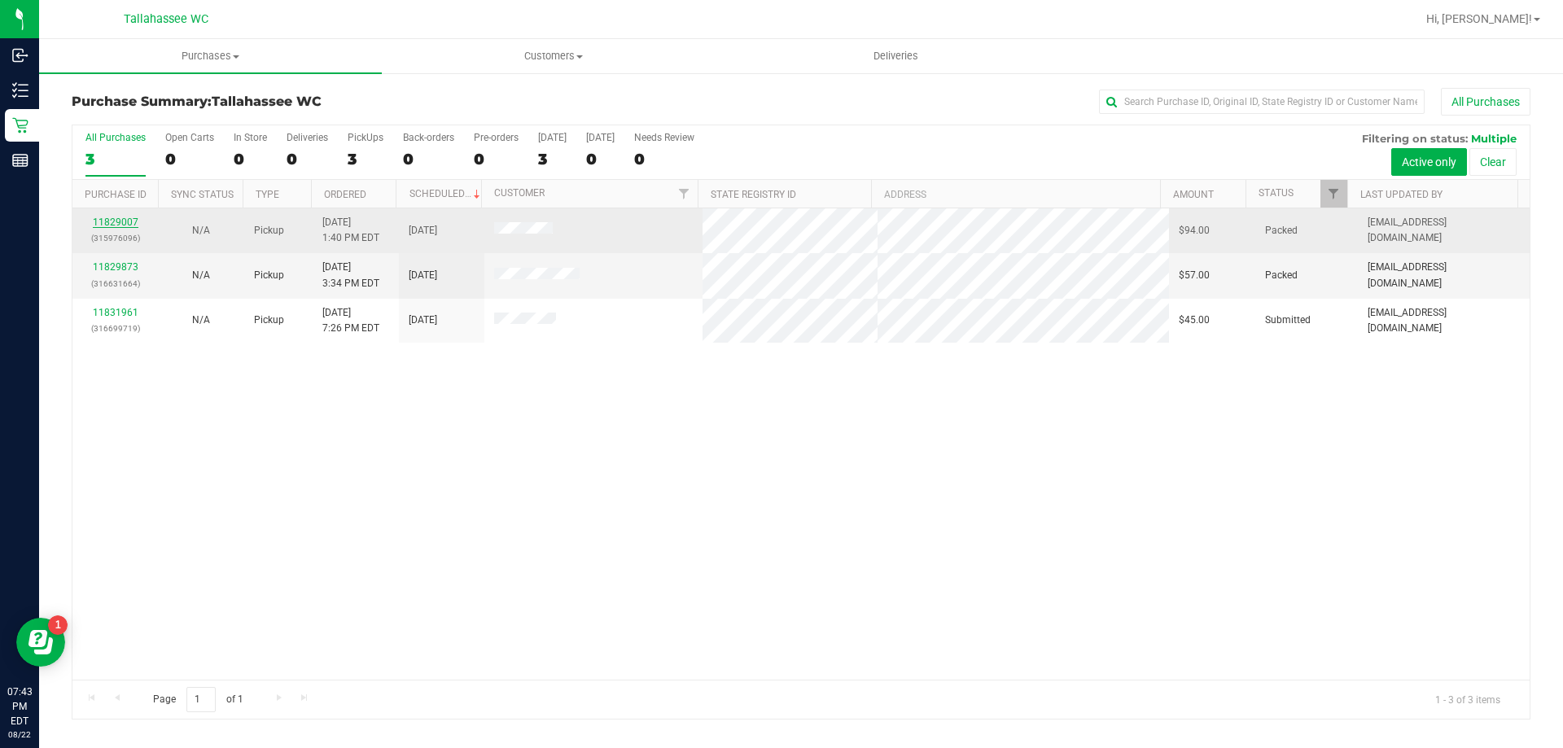
click at [119, 223] on link "11829007" at bounding box center [116, 221] width 46 height 11
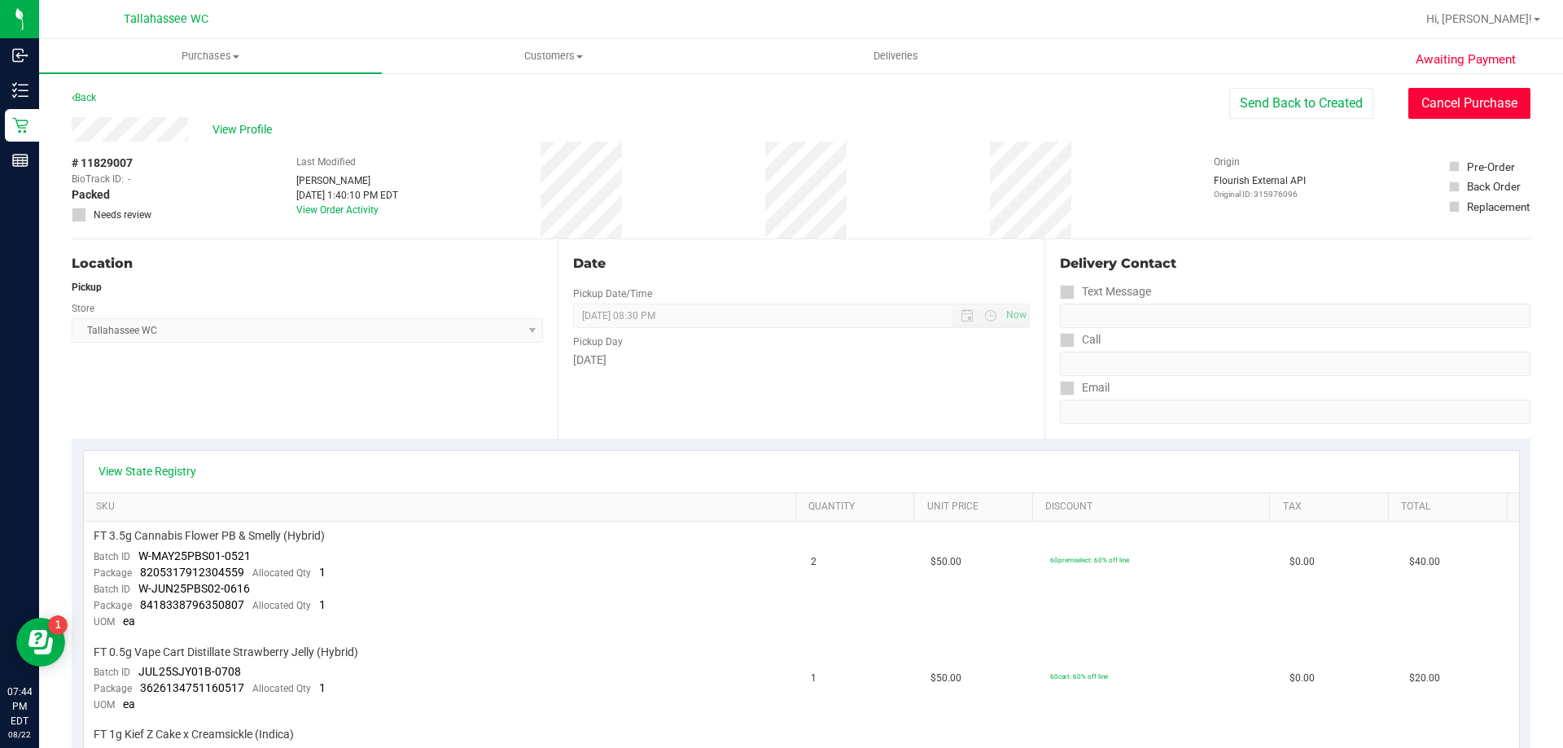
click at [1454, 104] on button "Cancel Purchase" at bounding box center [1469, 103] width 122 height 31
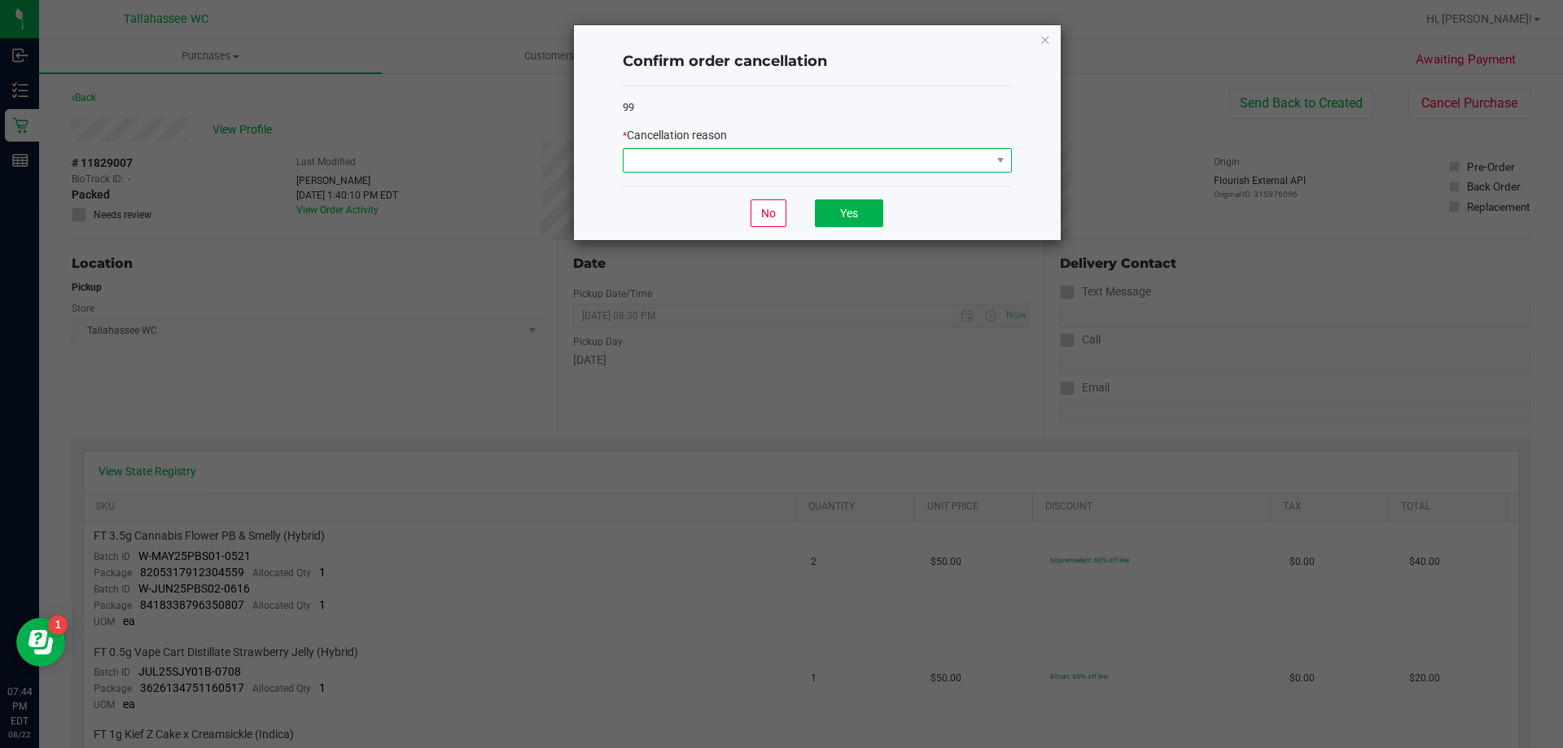
click at [978, 159] on span at bounding box center [806, 160] width 367 height 23
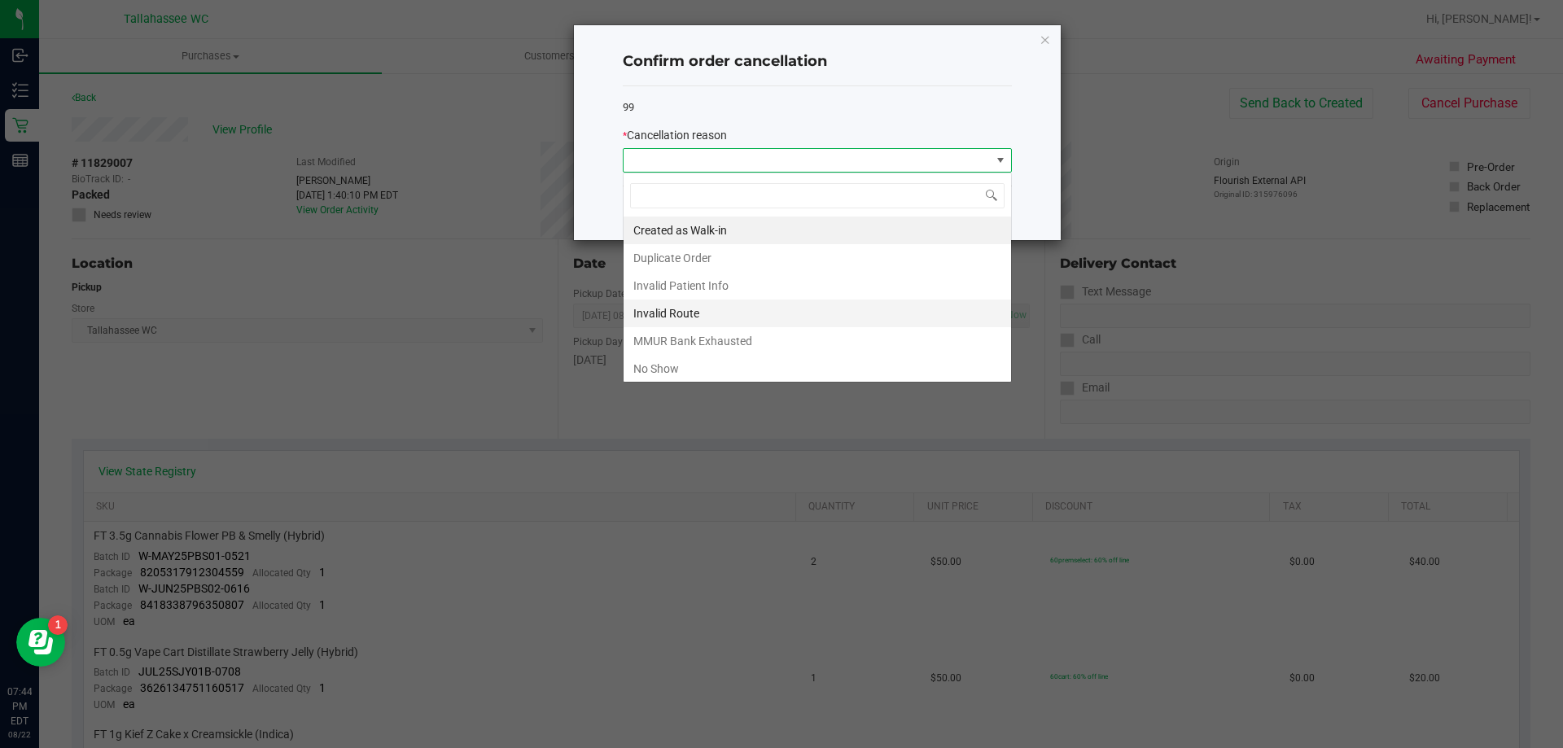
scroll to position [24, 389]
click at [834, 366] on li "No Show" at bounding box center [816, 369] width 387 height 28
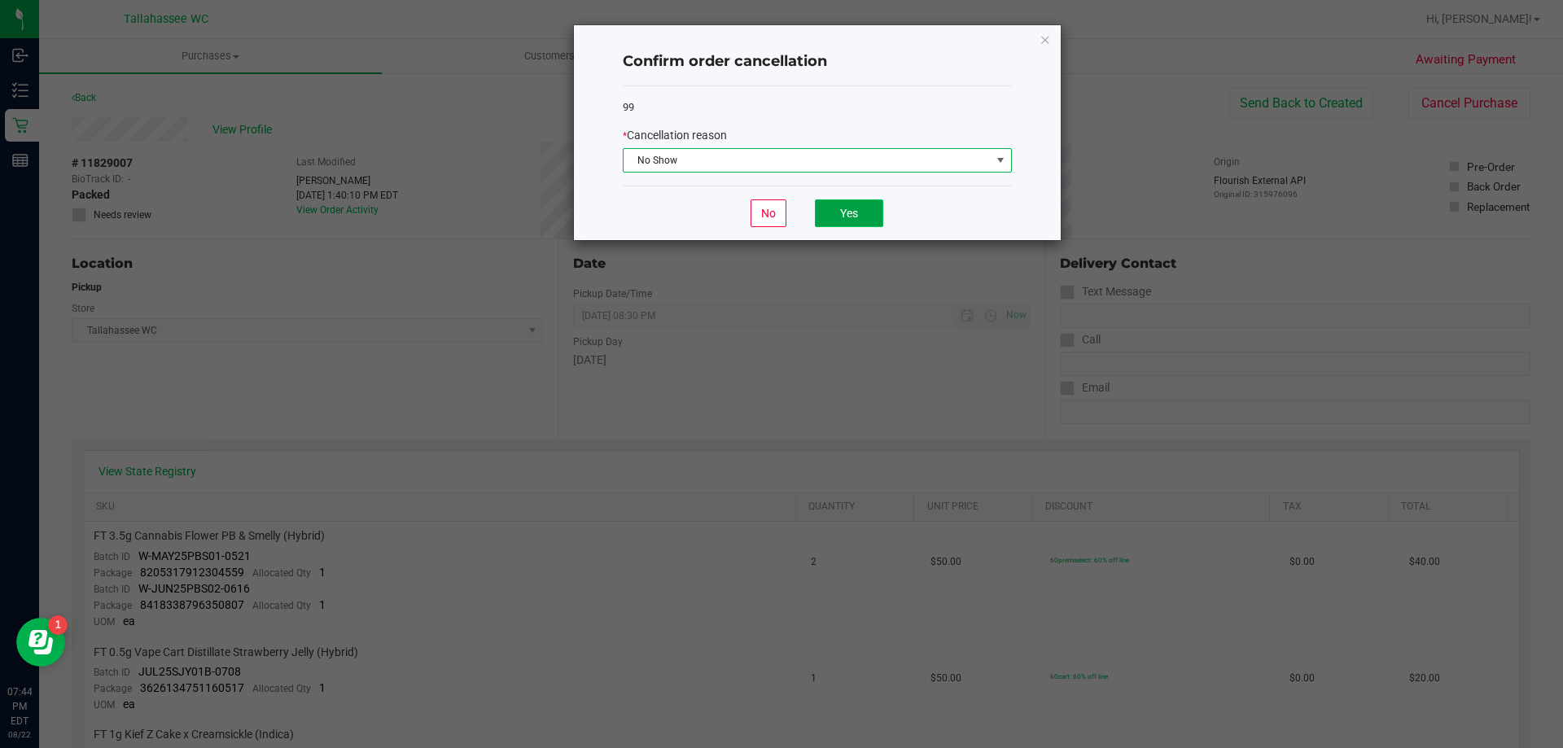
click at [844, 208] on button "Yes" at bounding box center [849, 213] width 68 height 28
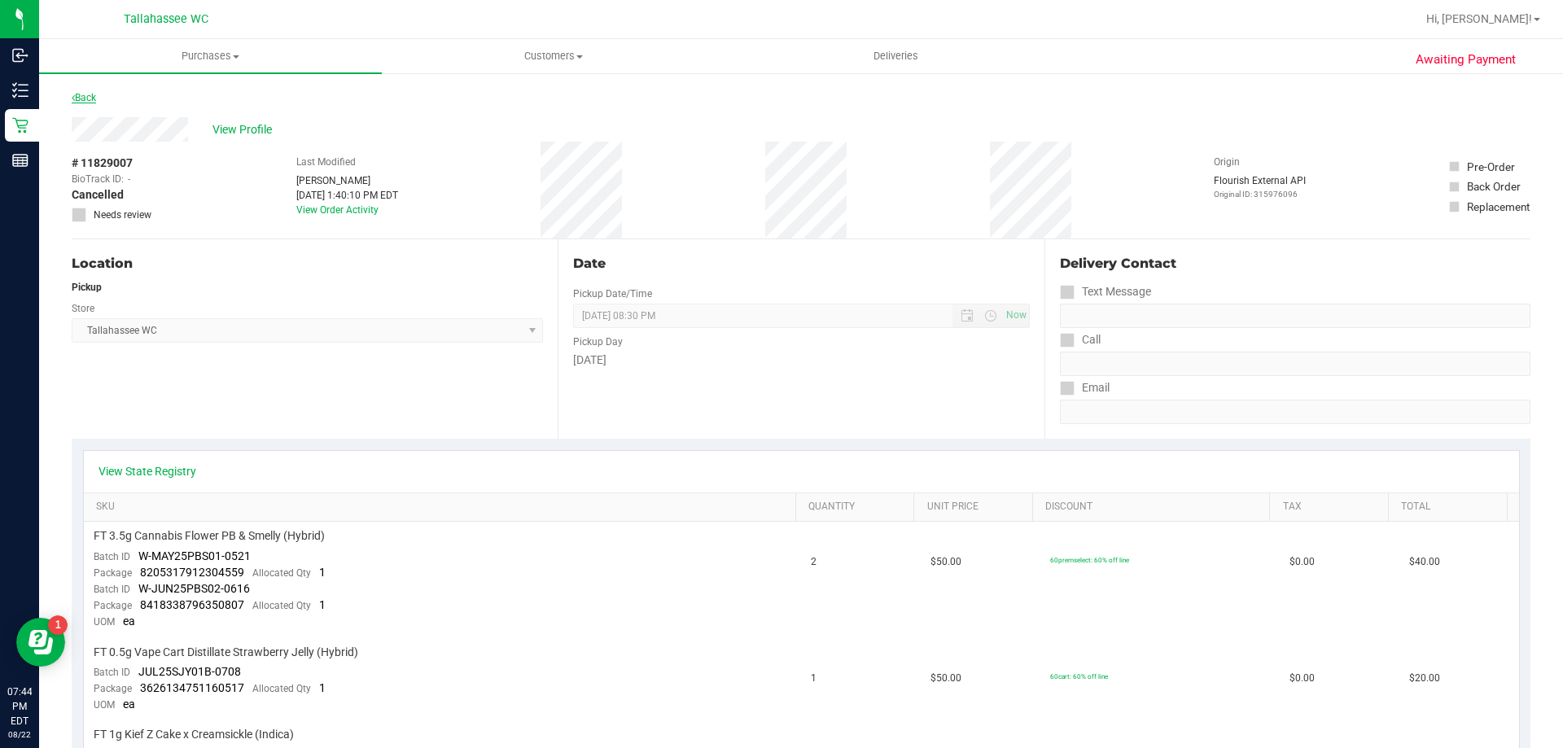
click at [91, 94] on link "Back" at bounding box center [84, 97] width 24 height 11
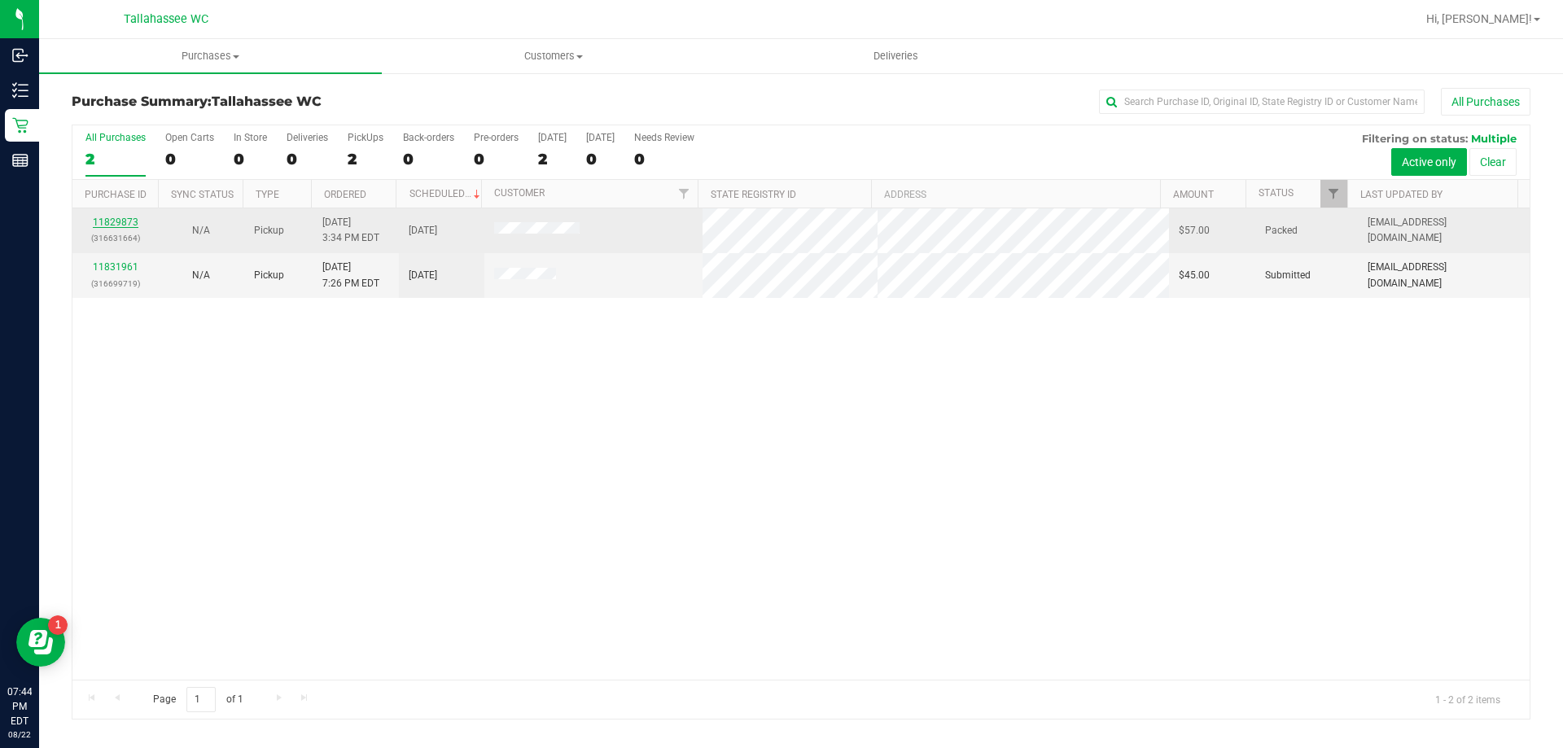
click at [102, 218] on link "11829873" at bounding box center [116, 221] width 46 height 11
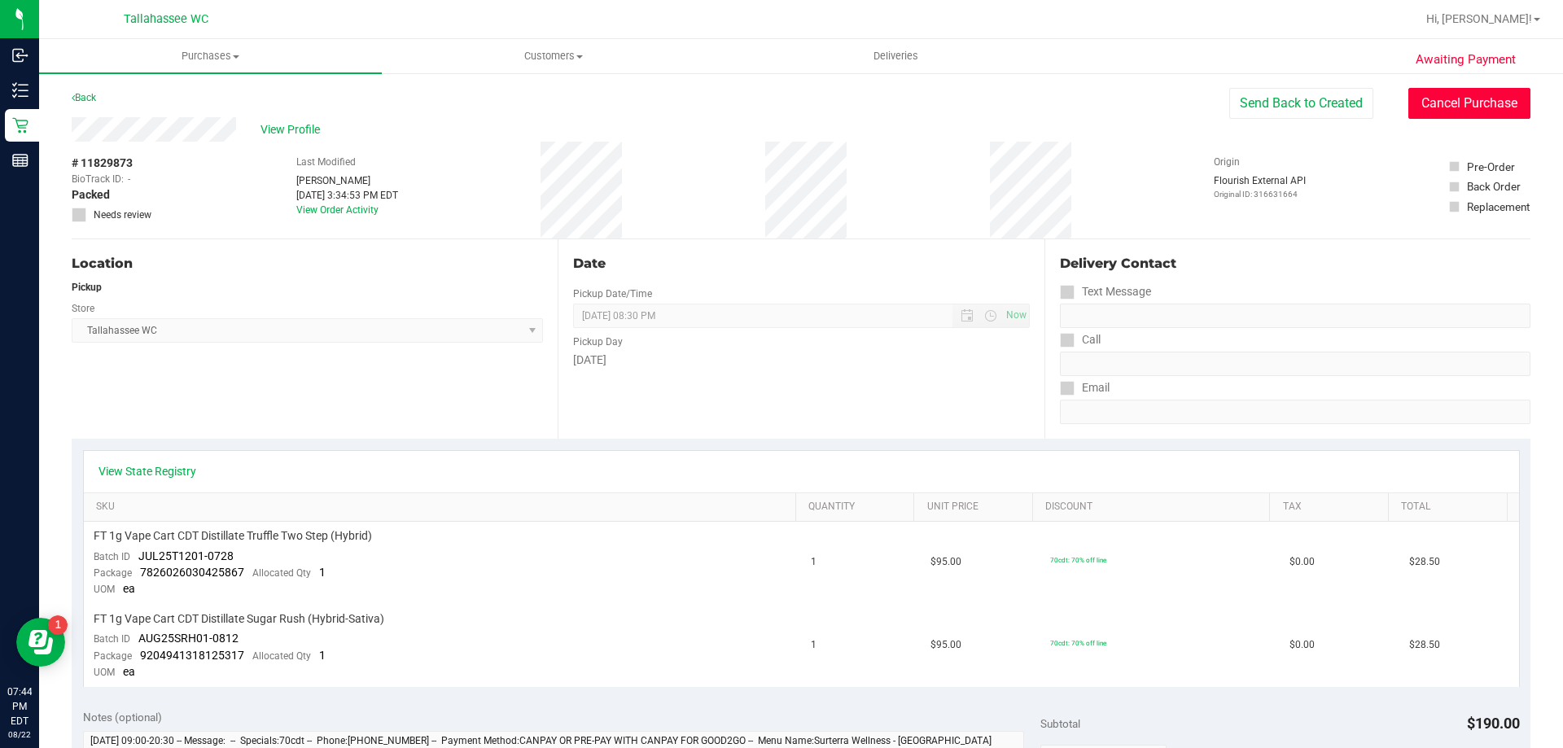
click at [1421, 112] on button "Cancel Purchase" at bounding box center [1469, 103] width 122 height 31
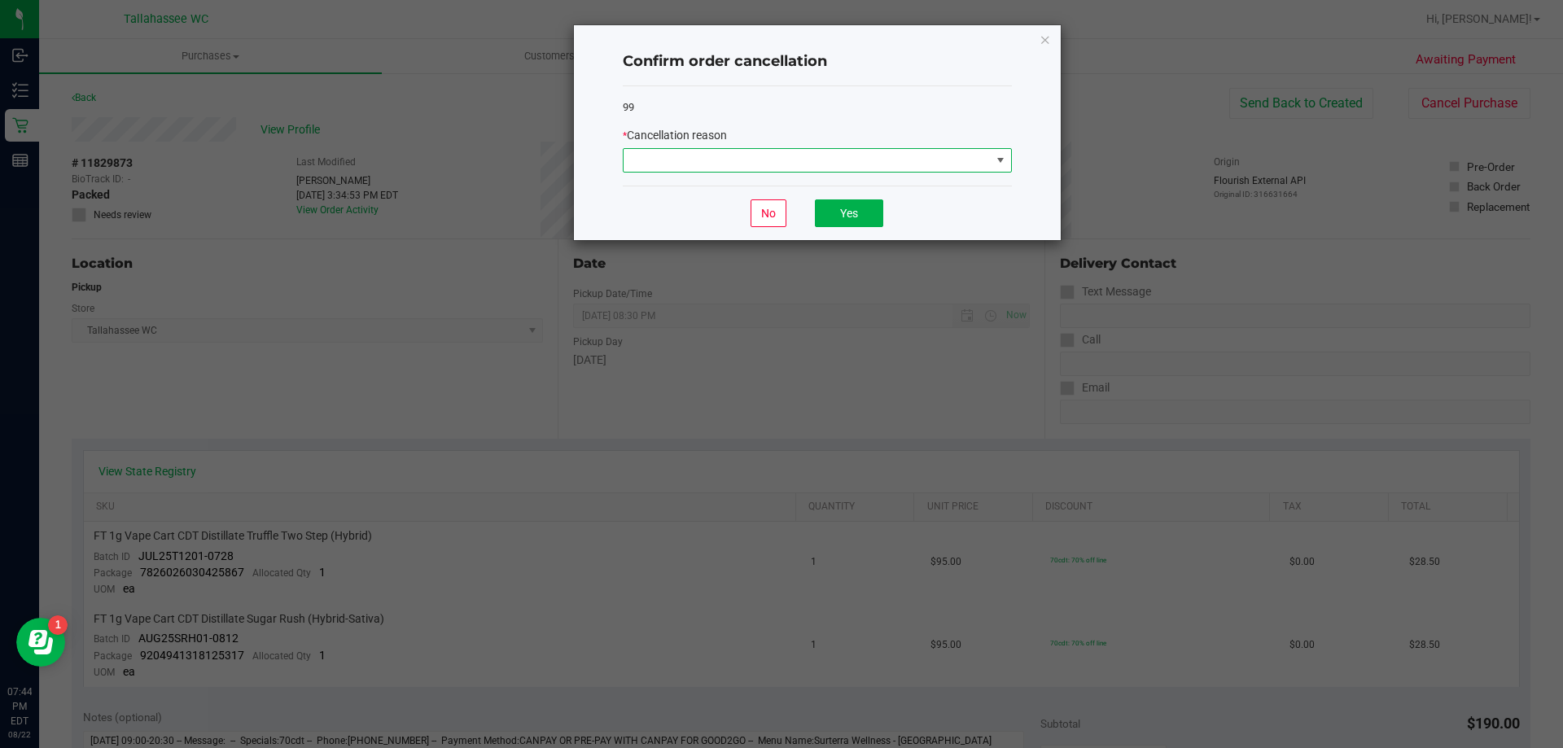
click at [992, 168] on span at bounding box center [1000, 160] width 20 height 23
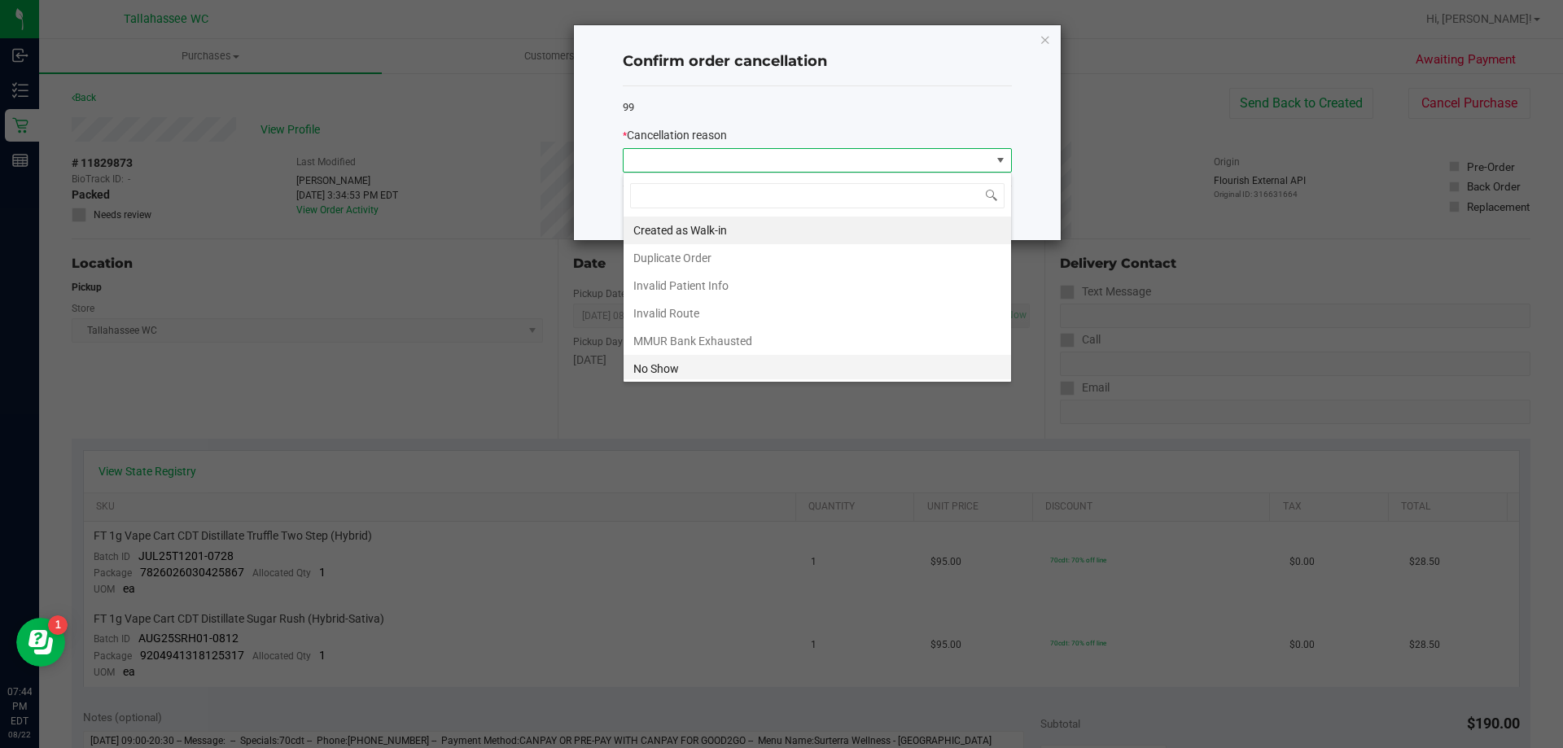
scroll to position [24, 389]
click at [775, 378] on li "No Show" at bounding box center [816, 369] width 387 height 28
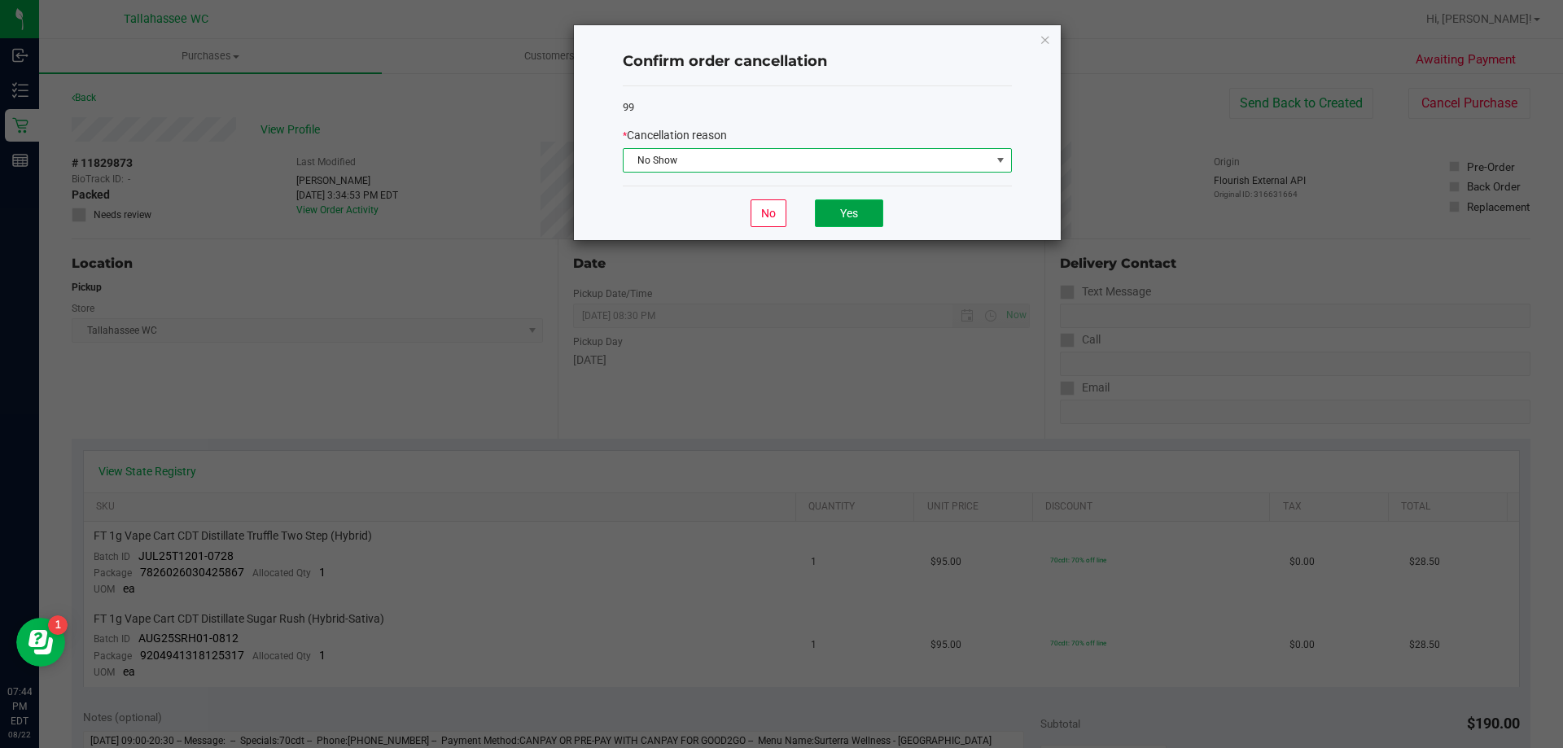
click at [868, 218] on button "Yes" at bounding box center [849, 213] width 68 height 28
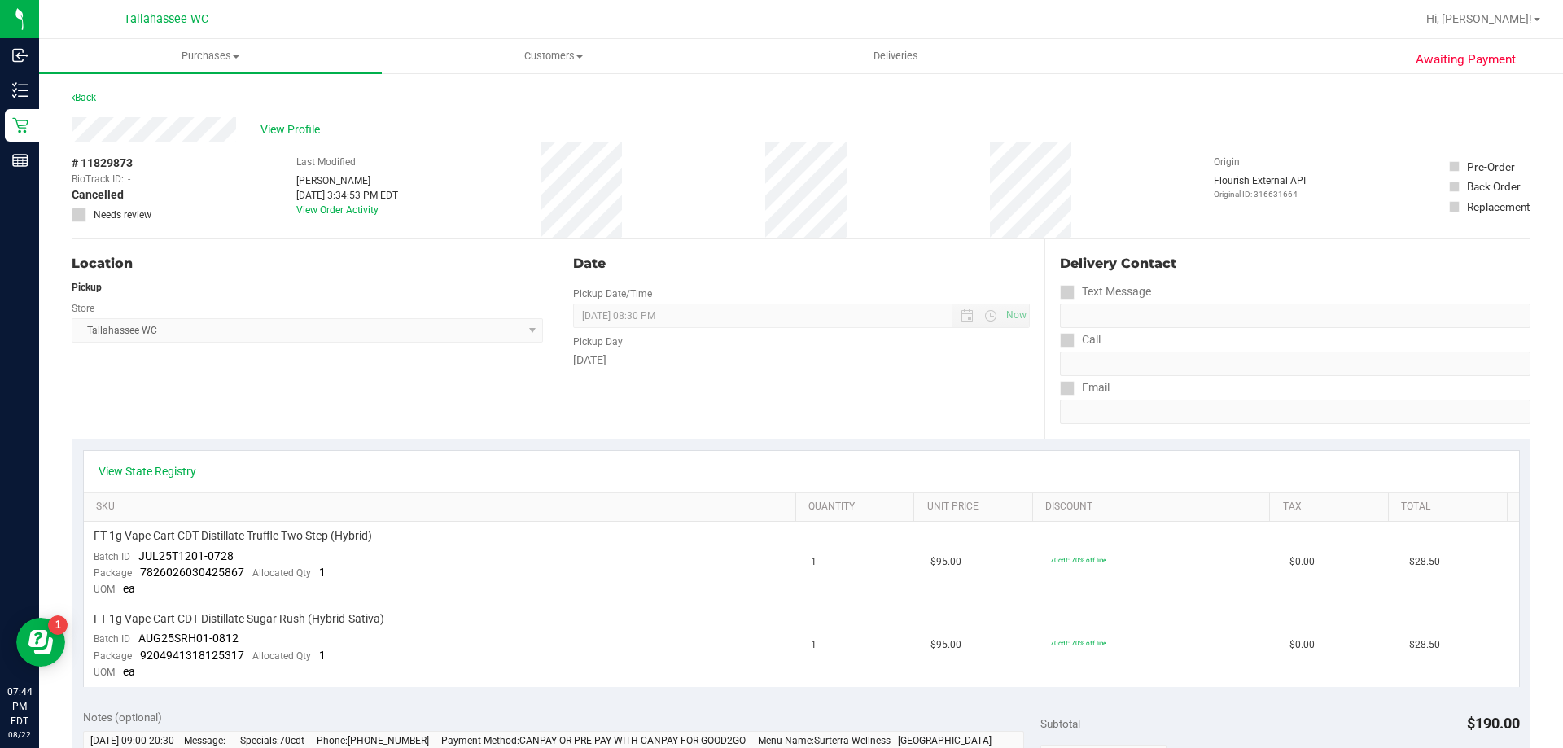
click at [90, 103] on link "Back" at bounding box center [84, 97] width 24 height 11
